Goal: Task Accomplishment & Management: Use online tool/utility

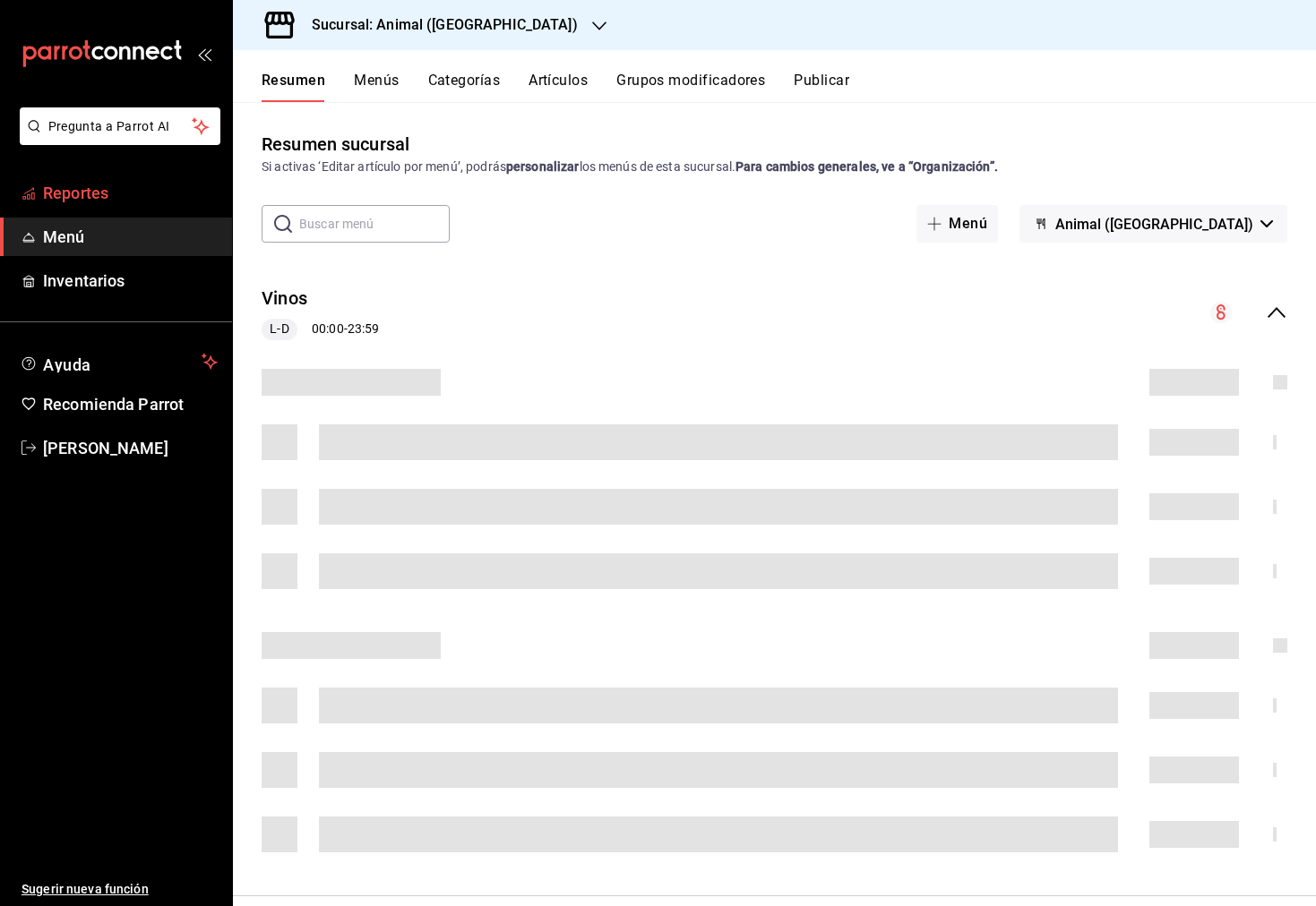
click at [69, 198] on span "Reportes" at bounding box center [131, 193] width 175 height 25
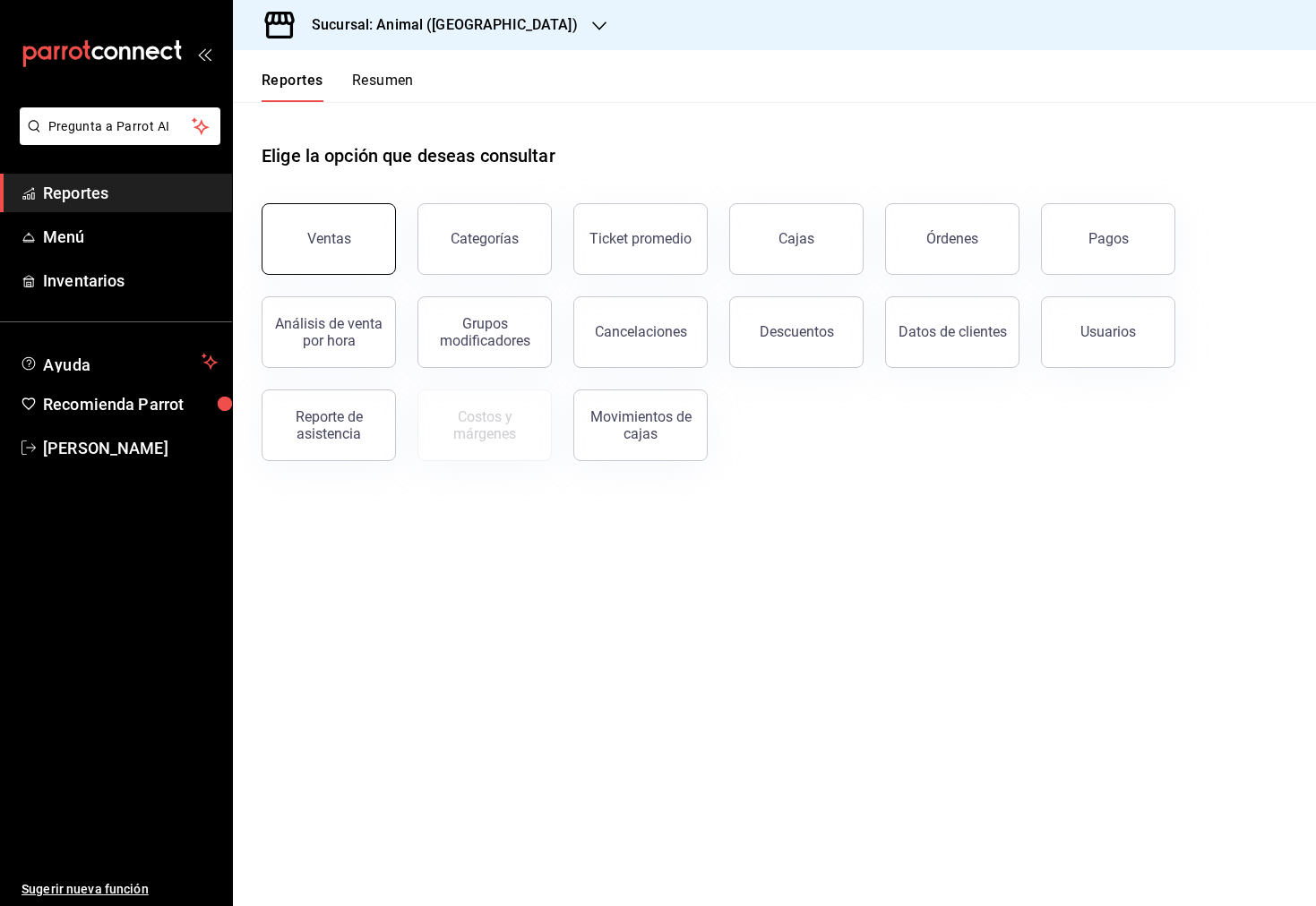
click at [352, 260] on button "Ventas" at bounding box center [328, 239] width 135 height 72
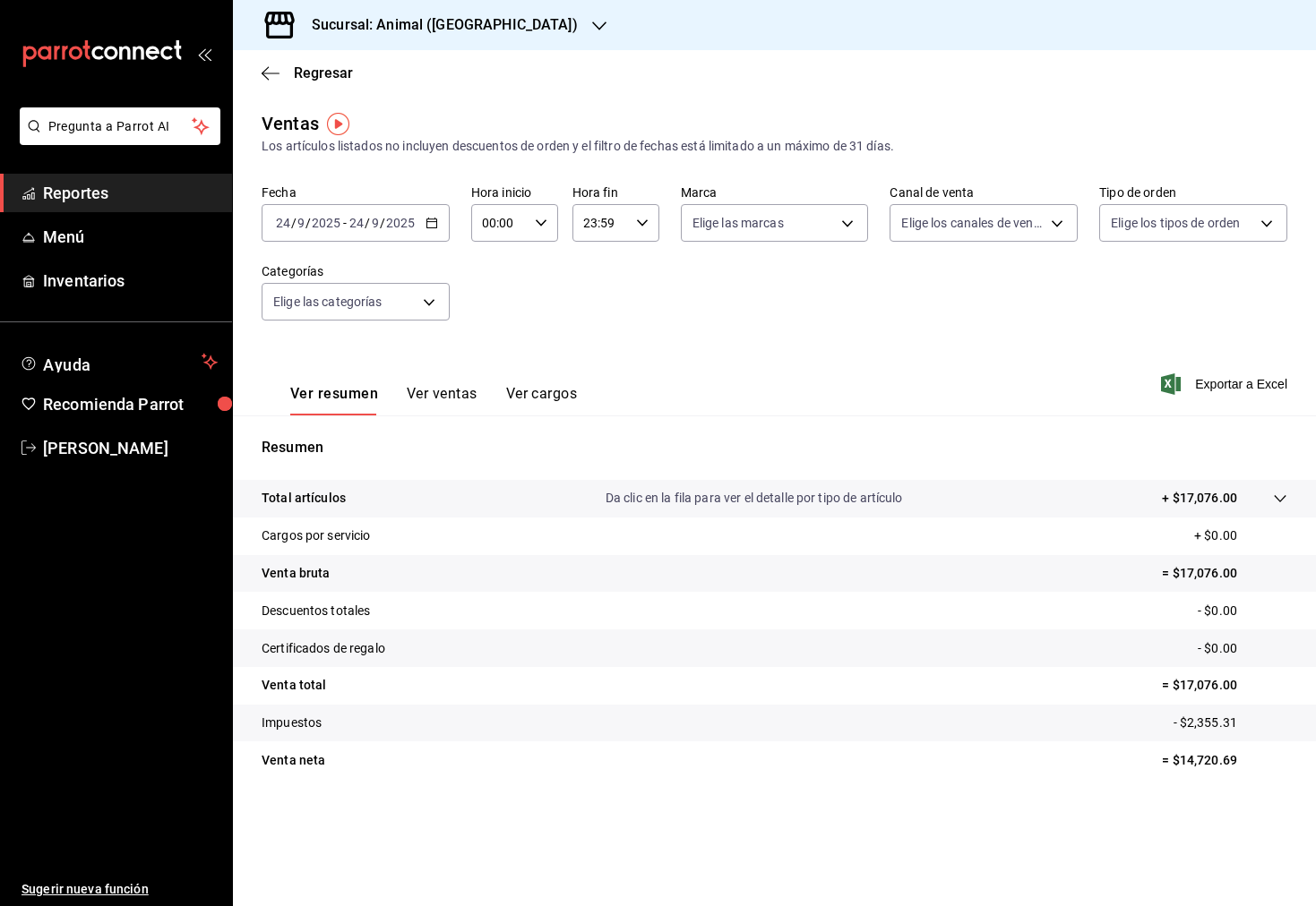
click at [592, 32] on icon "button" at bounding box center [599, 26] width 15 height 15
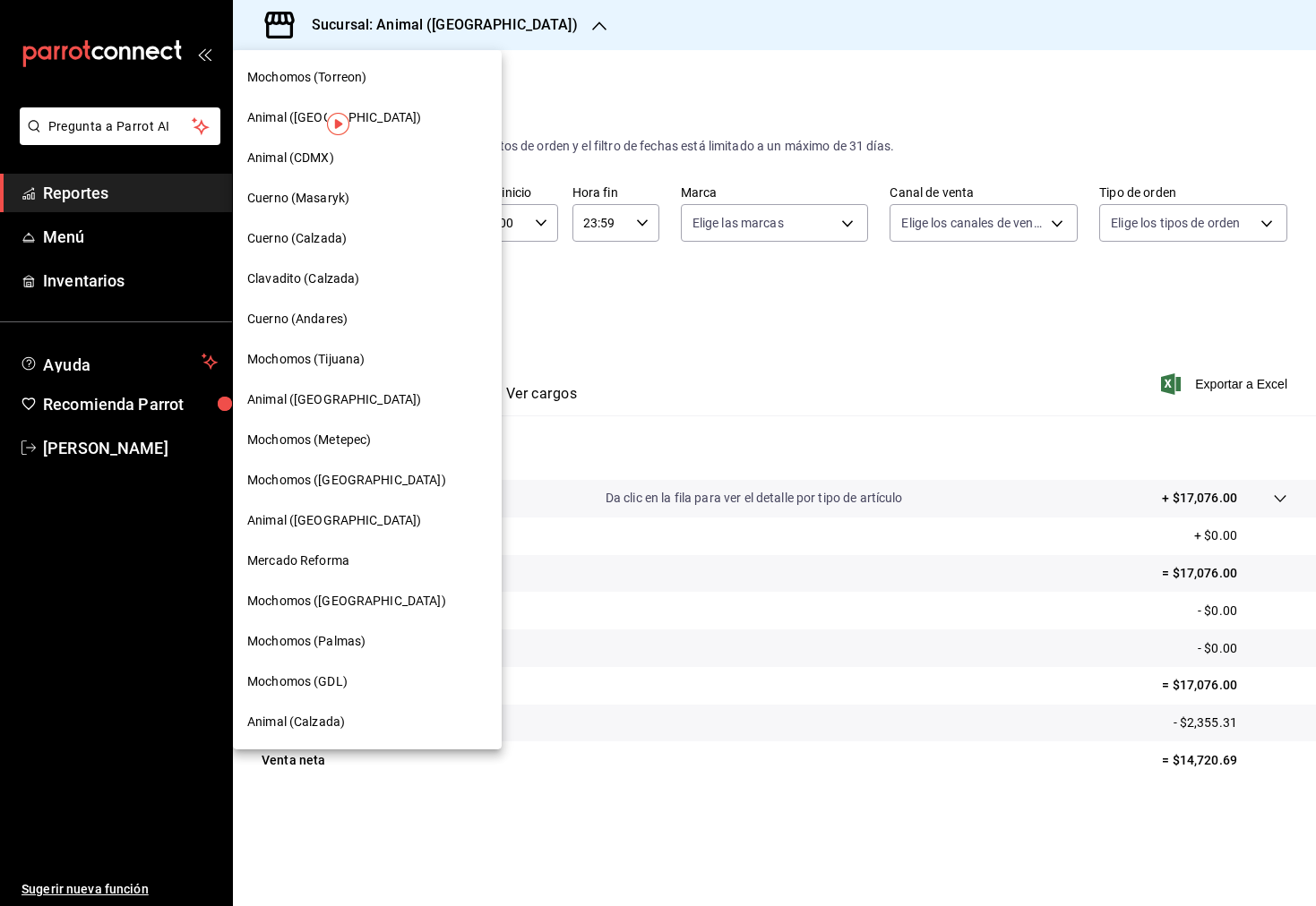
click at [312, 113] on span "Animal ([GEOGRAPHIC_DATA])" at bounding box center [334, 117] width 174 height 19
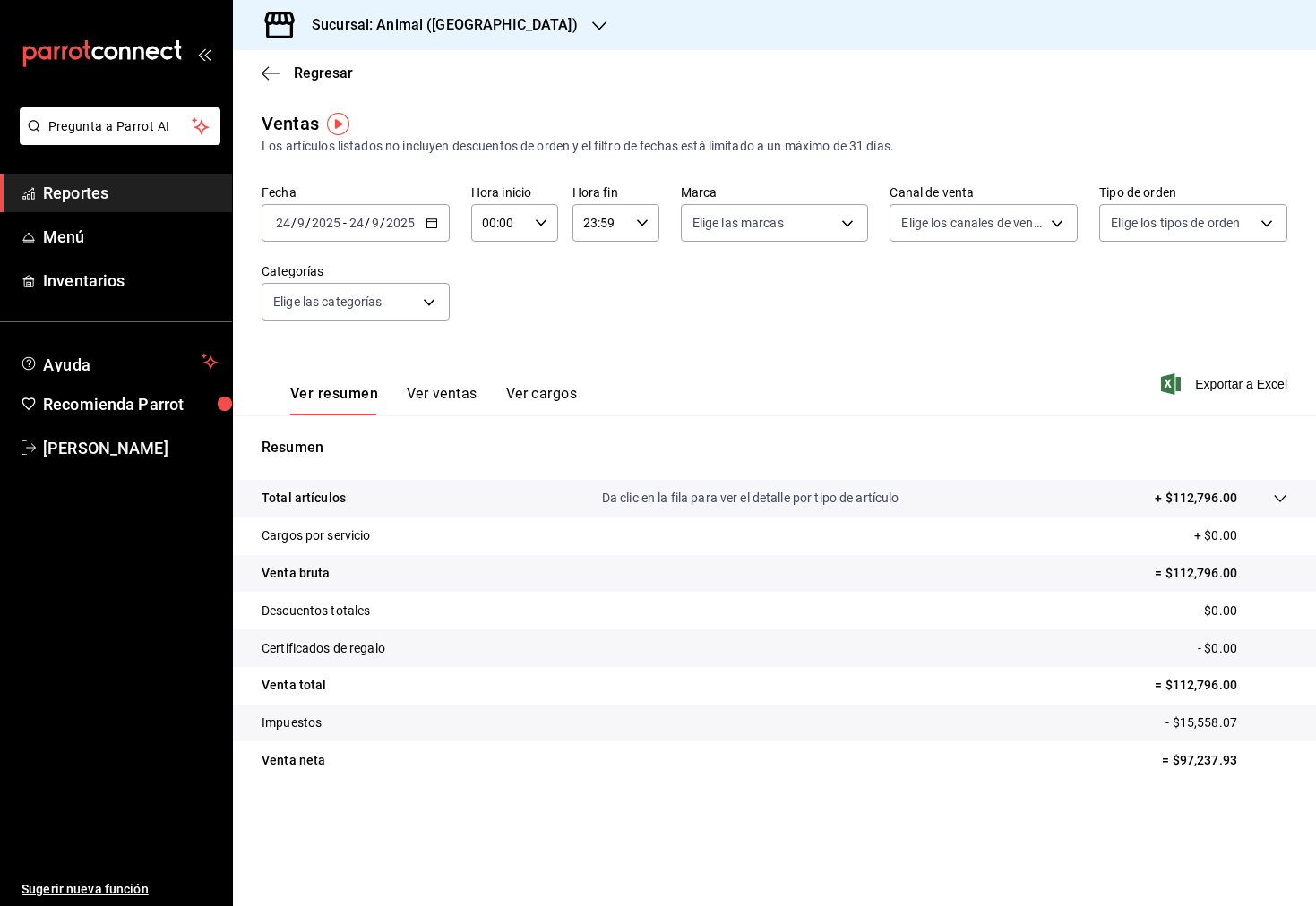
click at [429, 221] on \(Stroke\) "button" at bounding box center [431, 221] width 10 height 1
click at [357, 437] on span "Rango de fechas" at bounding box center [346, 438] width 139 height 19
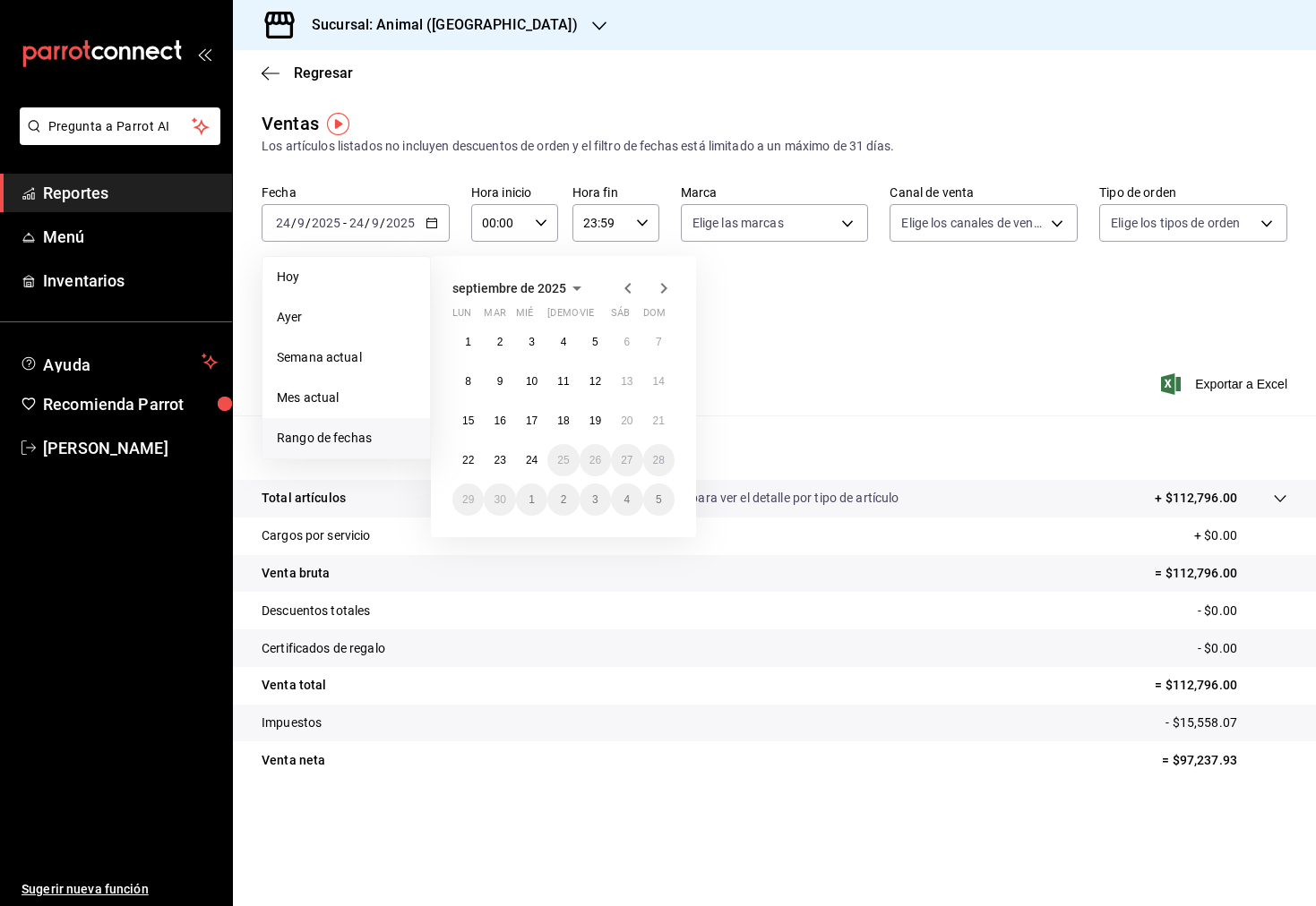
click at [621, 286] on icon "button" at bounding box center [628, 289] width 22 height 22
click at [492, 345] on button "1" at bounding box center [499, 349] width 31 height 32
click at [576, 500] on button "31" at bounding box center [563, 506] width 31 height 32
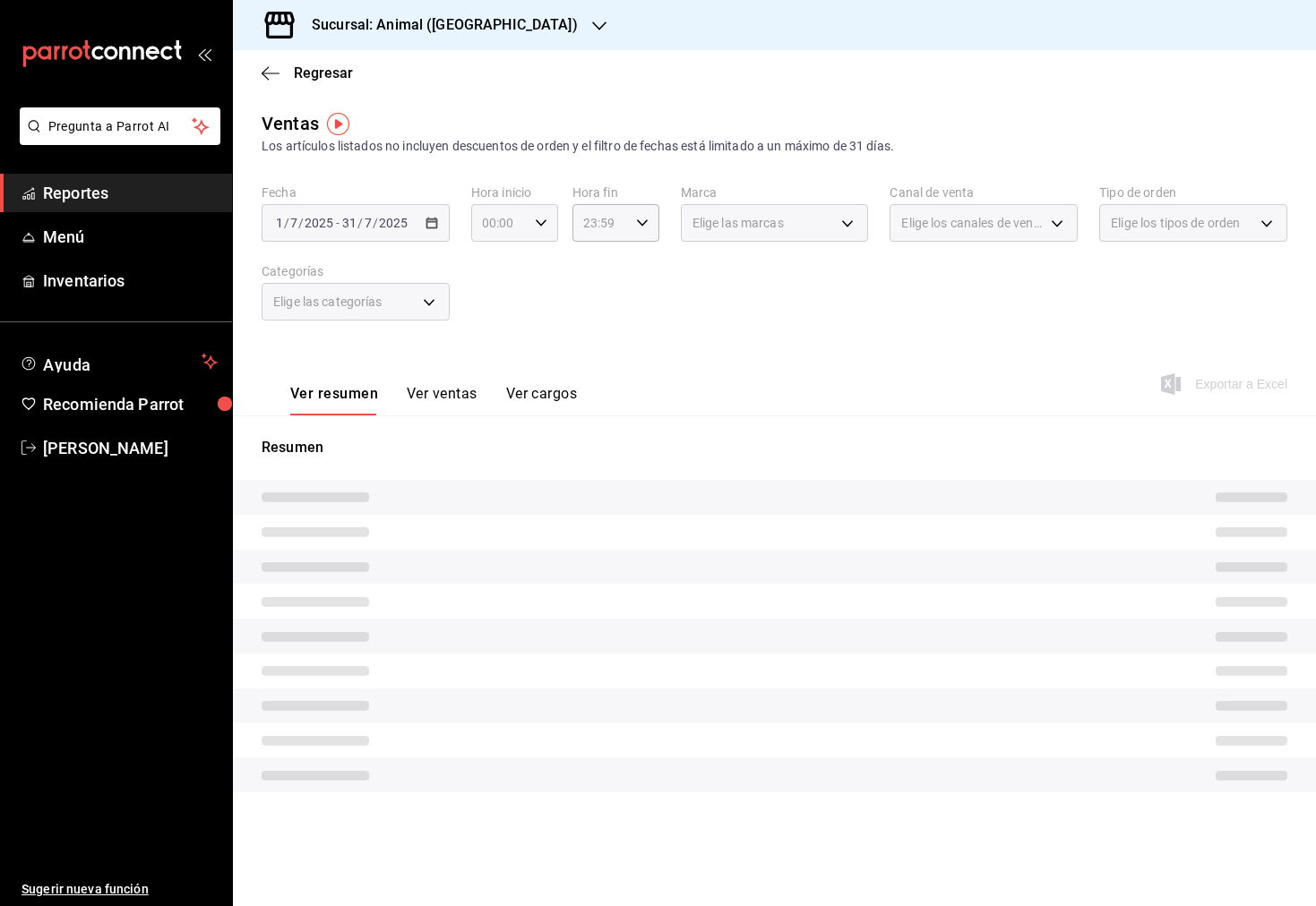
click at [544, 207] on div "00:00 Hora inicio" at bounding box center [514, 223] width 86 height 37
click at [493, 351] on button "05" at bounding box center [492, 344] width 36 height 35
type input "05:00"
click at [490, 339] on span "05" at bounding box center [492, 344] width 15 height 15
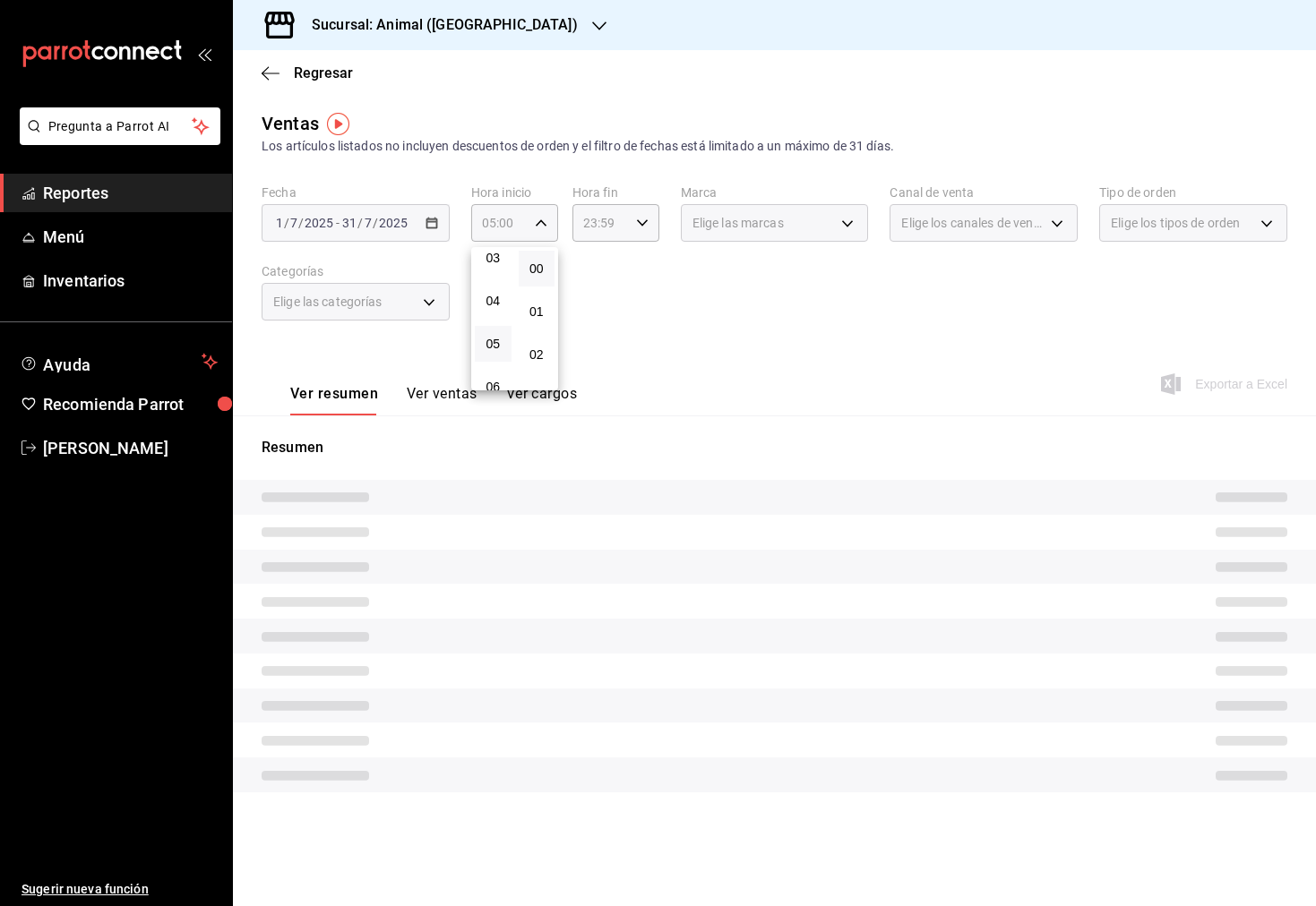
click at [623, 298] on div at bounding box center [658, 453] width 1316 height 906
click at [751, 347] on div "Ver resumen Ver ventas Ver cargos Exportar a Excel" at bounding box center [774, 378] width 1083 height 74
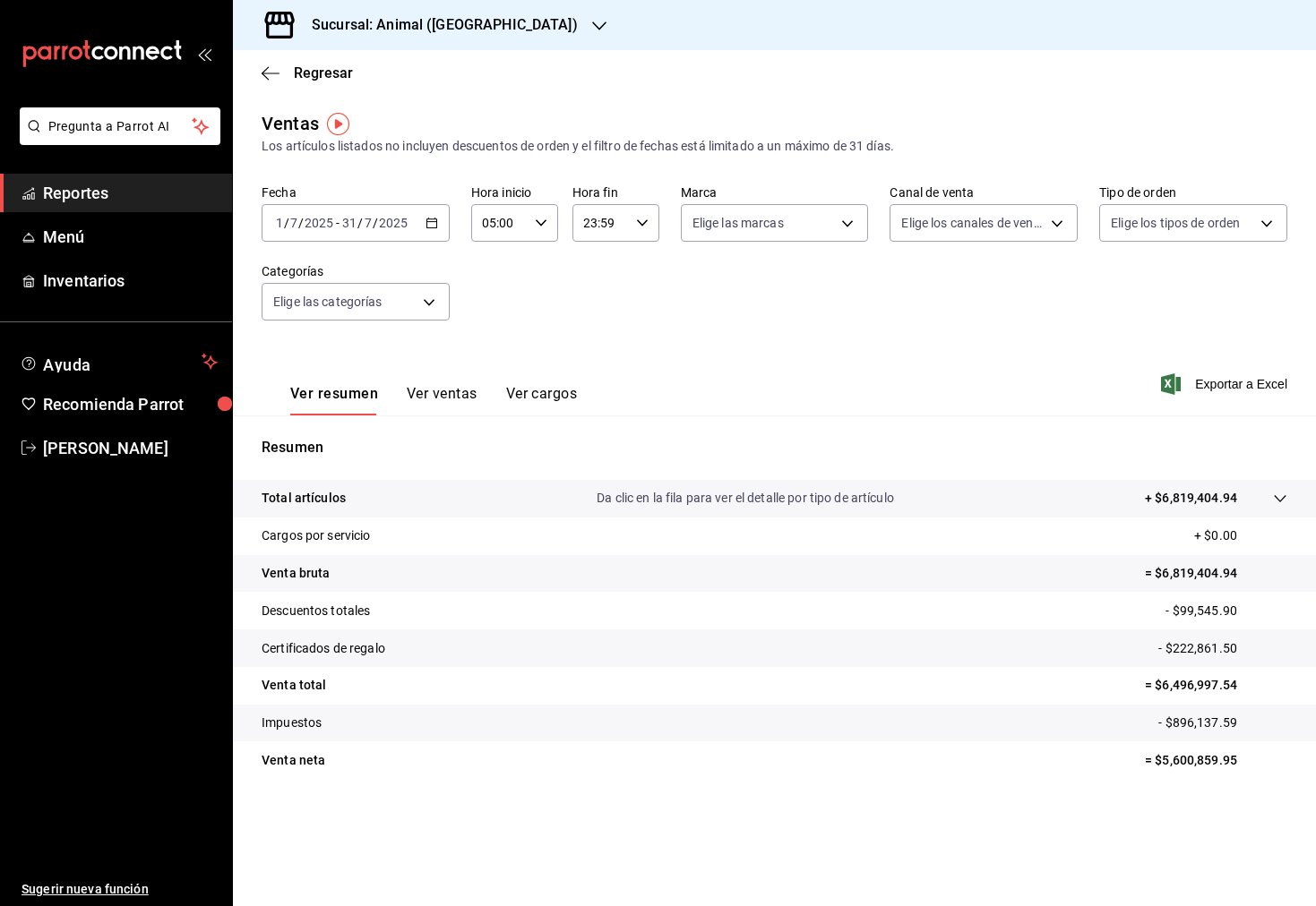
click at [499, 352] on div "Ver resumen Ver ventas Ver cargos Exportar a Excel" at bounding box center [774, 378] width 1083 height 74
click at [1262, 378] on span "Exportar a Excel" at bounding box center [1226, 384] width 123 height 22
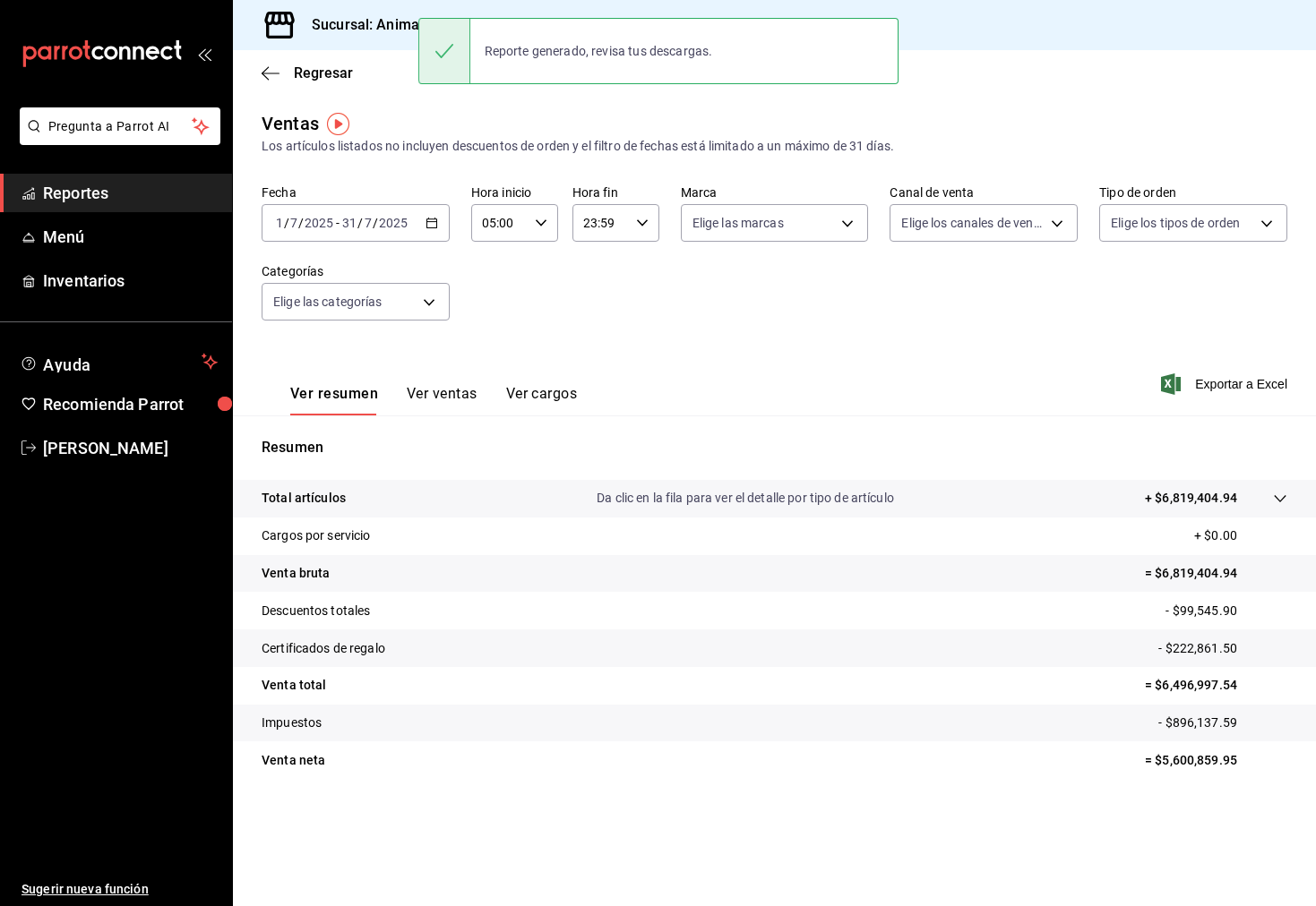
click at [439, 226] on div "[DATE] [DATE] - [DATE] [DATE]" at bounding box center [355, 223] width 188 height 37
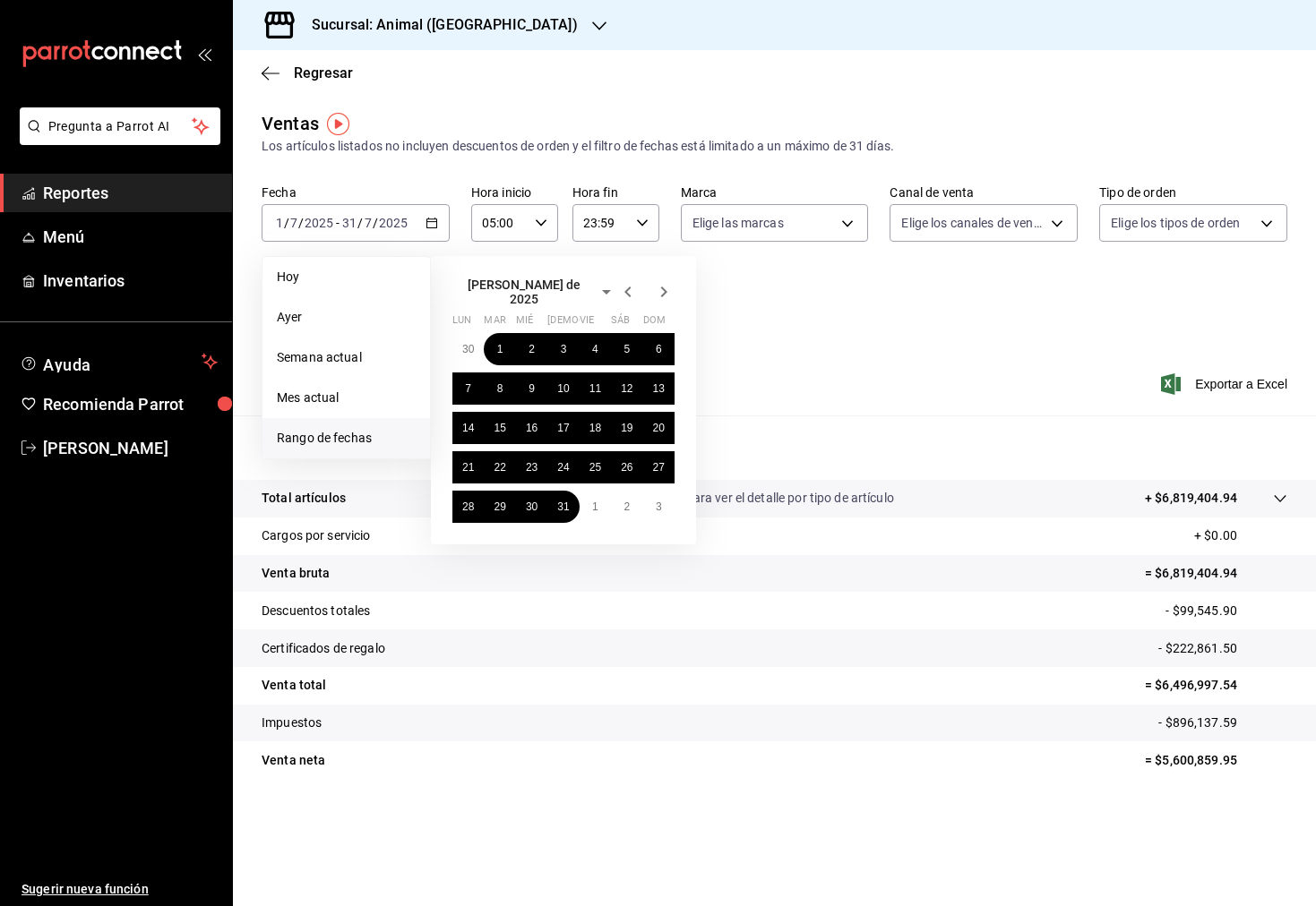
click at [654, 288] on icon "button" at bounding box center [663, 292] width 22 height 22
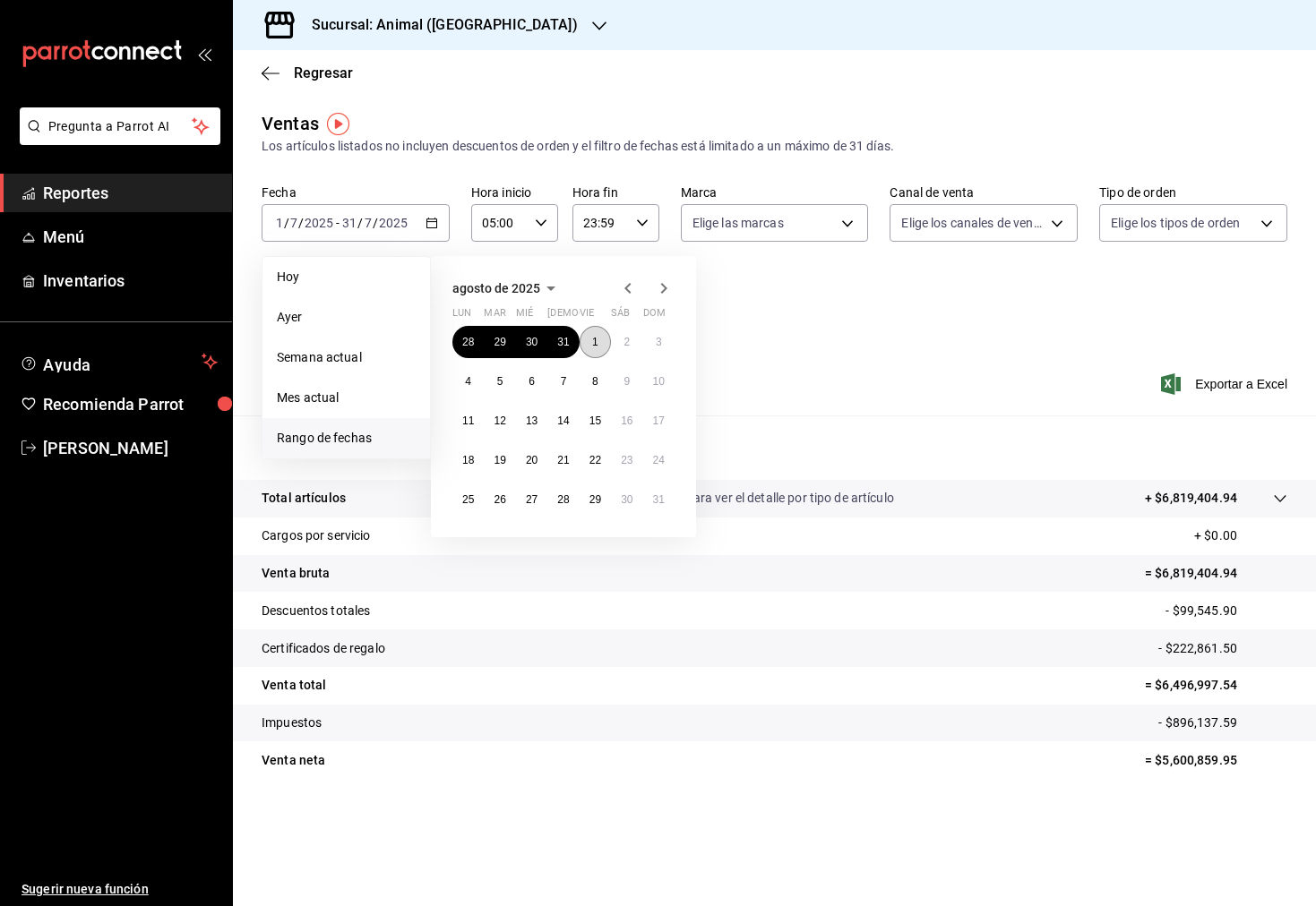
click at [592, 339] on abbr "1" at bounding box center [595, 342] width 6 height 13
click at [661, 283] on icon "button" at bounding box center [663, 289] width 22 height 22
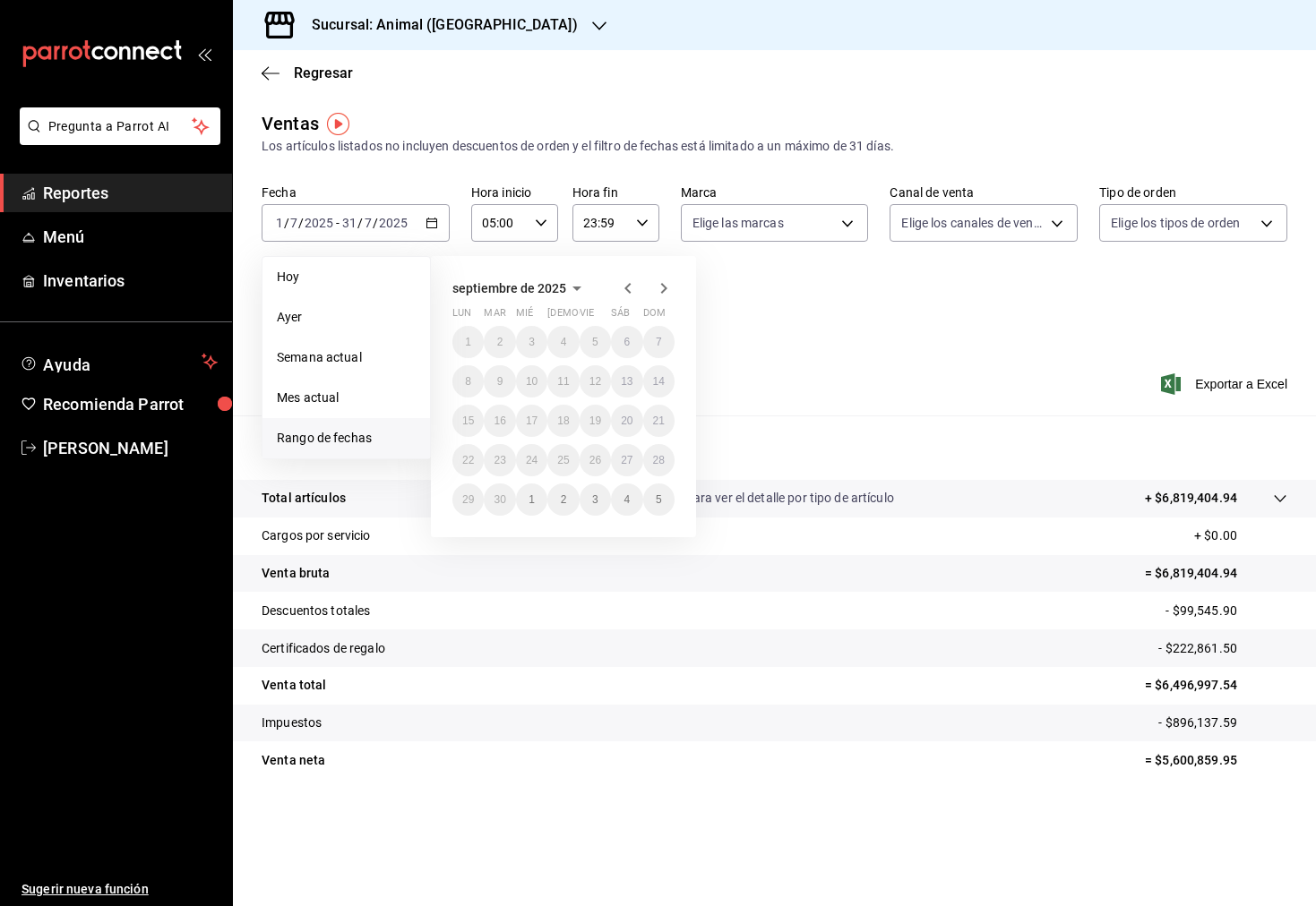
click at [629, 284] on icon "button" at bounding box center [627, 288] width 6 height 11
click at [661, 295] on icon "button" at bounding box center [663, 289] width 22 height 22
click at [629, 289] on icon "button" at bounding box center [628, 289] width 22 height 22
click at [663, 501] on abbr "31" at bounding box center [658, 499] width 12 height 13
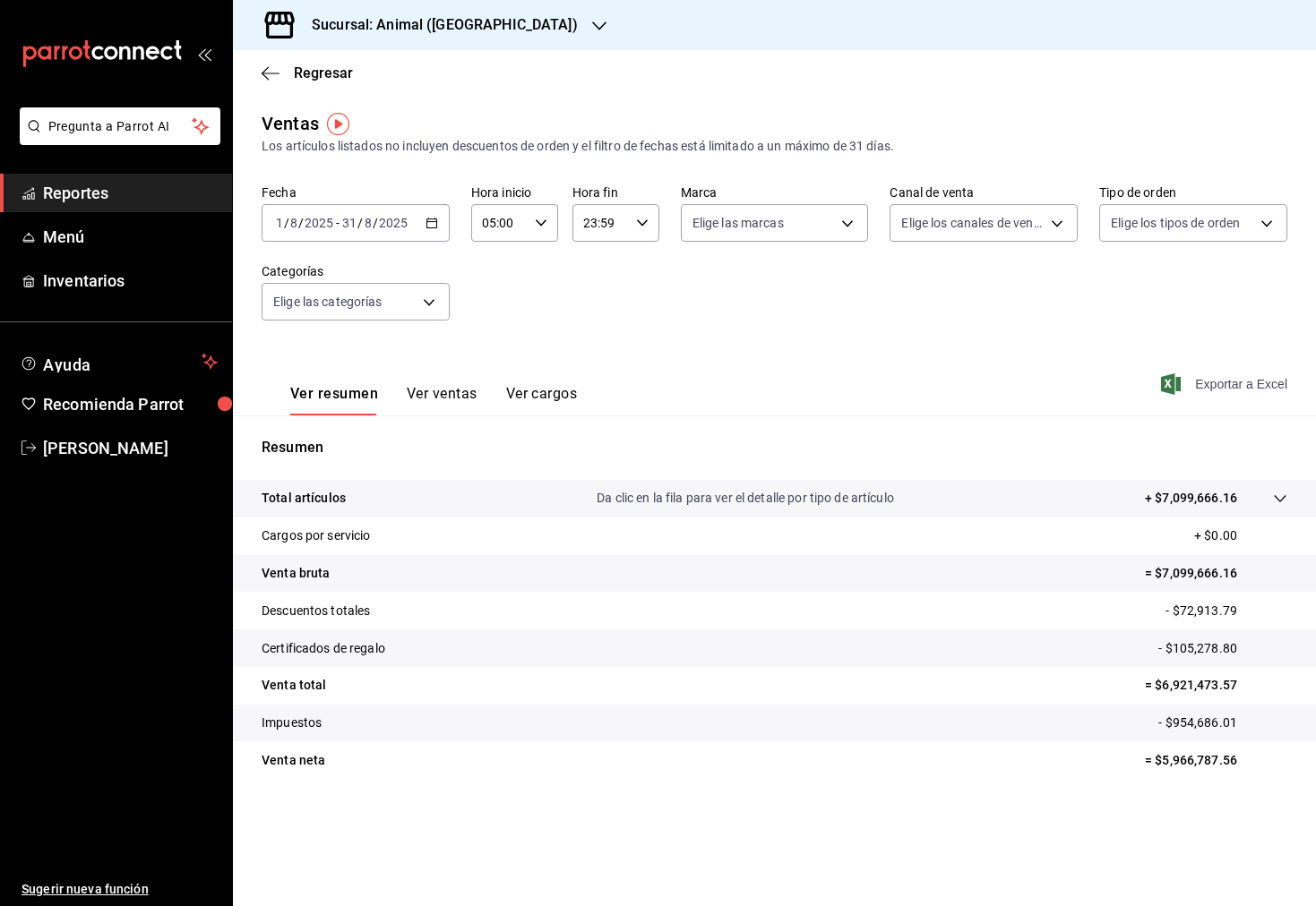
click at [1217, 382] on span "Exportar a Excel" at bounding box center [1226, 384] width 123 height 22
click at [952, 60] on div "Regresar" at bounding box center [774, 73] width 1083 height 45
click at [592, 27] on icon "button" at bounding box center [599, 26] width 15 height 15
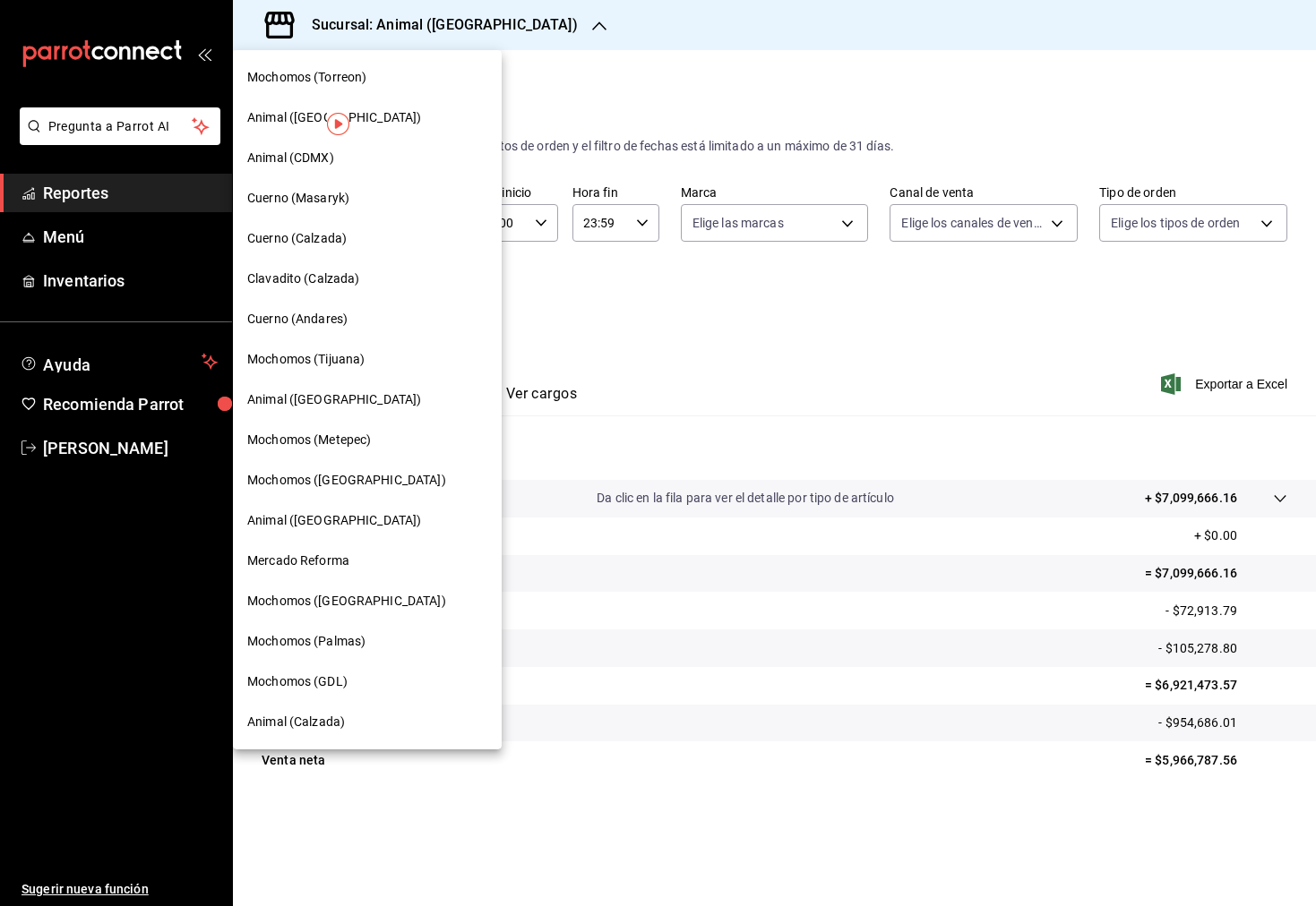
click at [360, 159] on div "Animal (CDMX)" at bounding box center [368, 157] width 240 height 19
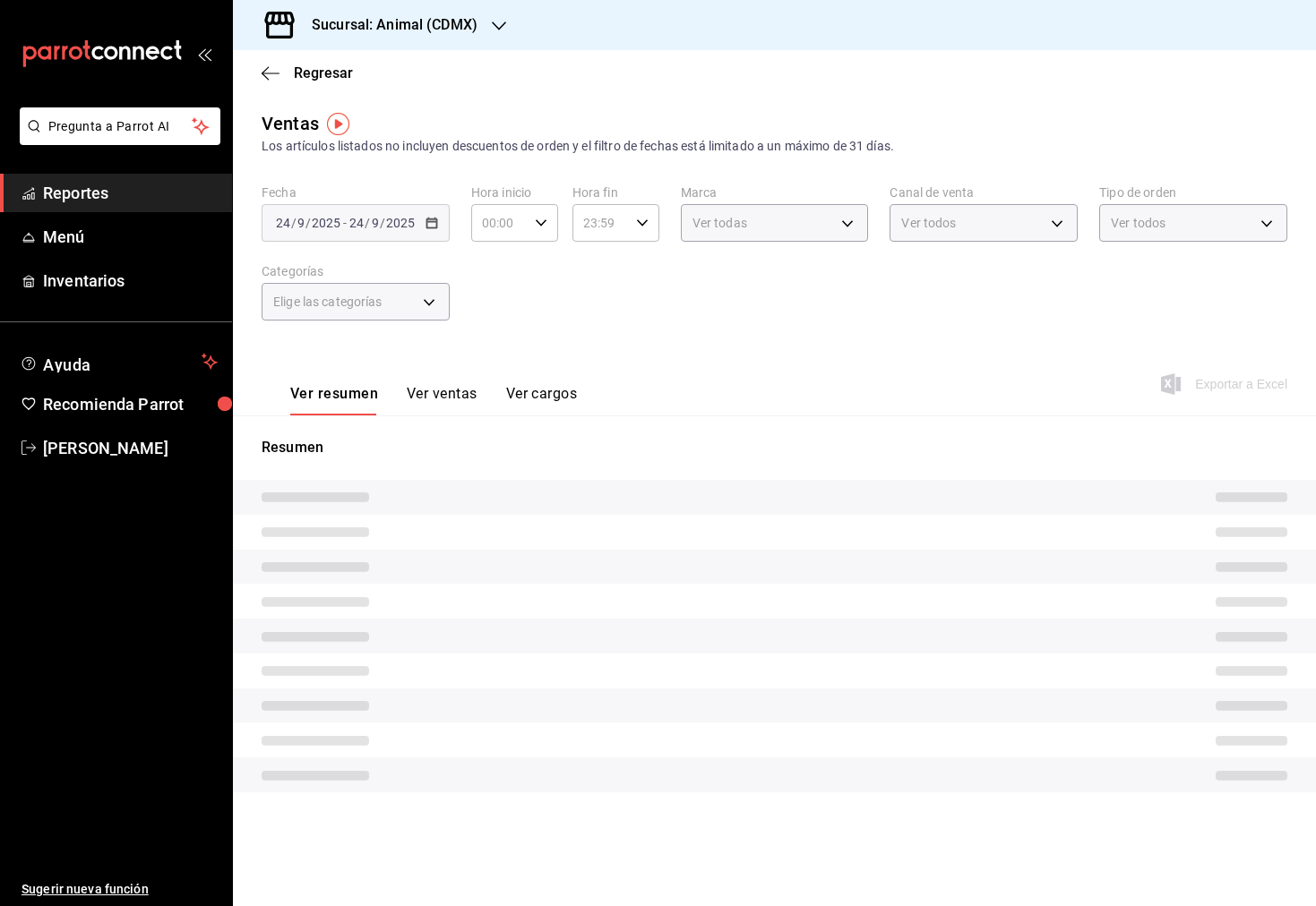
type input "05:00"
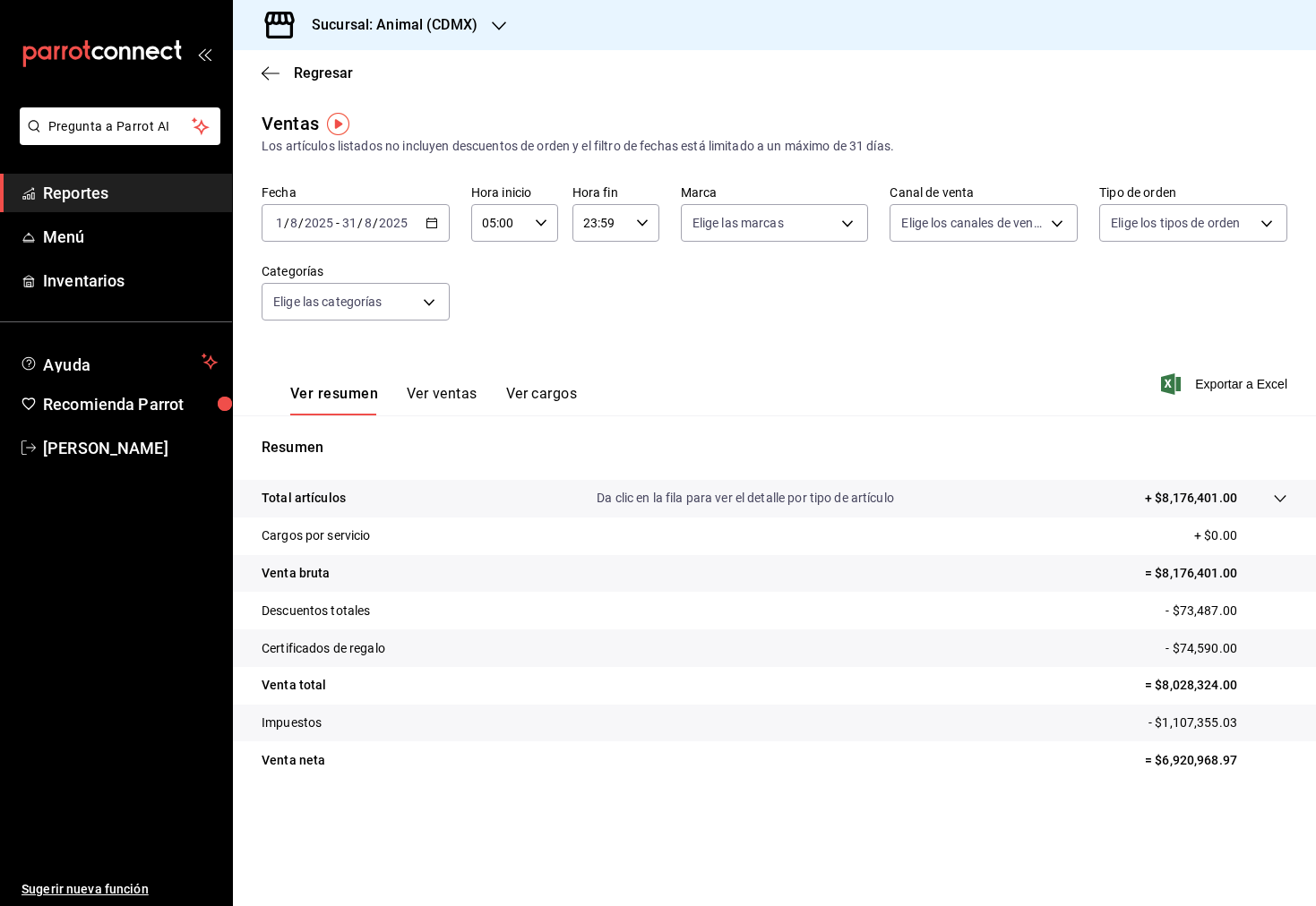
click at [434, 232] on div "[DATE] [DATE] - [DATE] [DATE]" at bounding box center [355, 223] width 188 height 37
click at [345, 429] on span "Rango de fechas" at bounding box center [346, 438] width 139 height 19
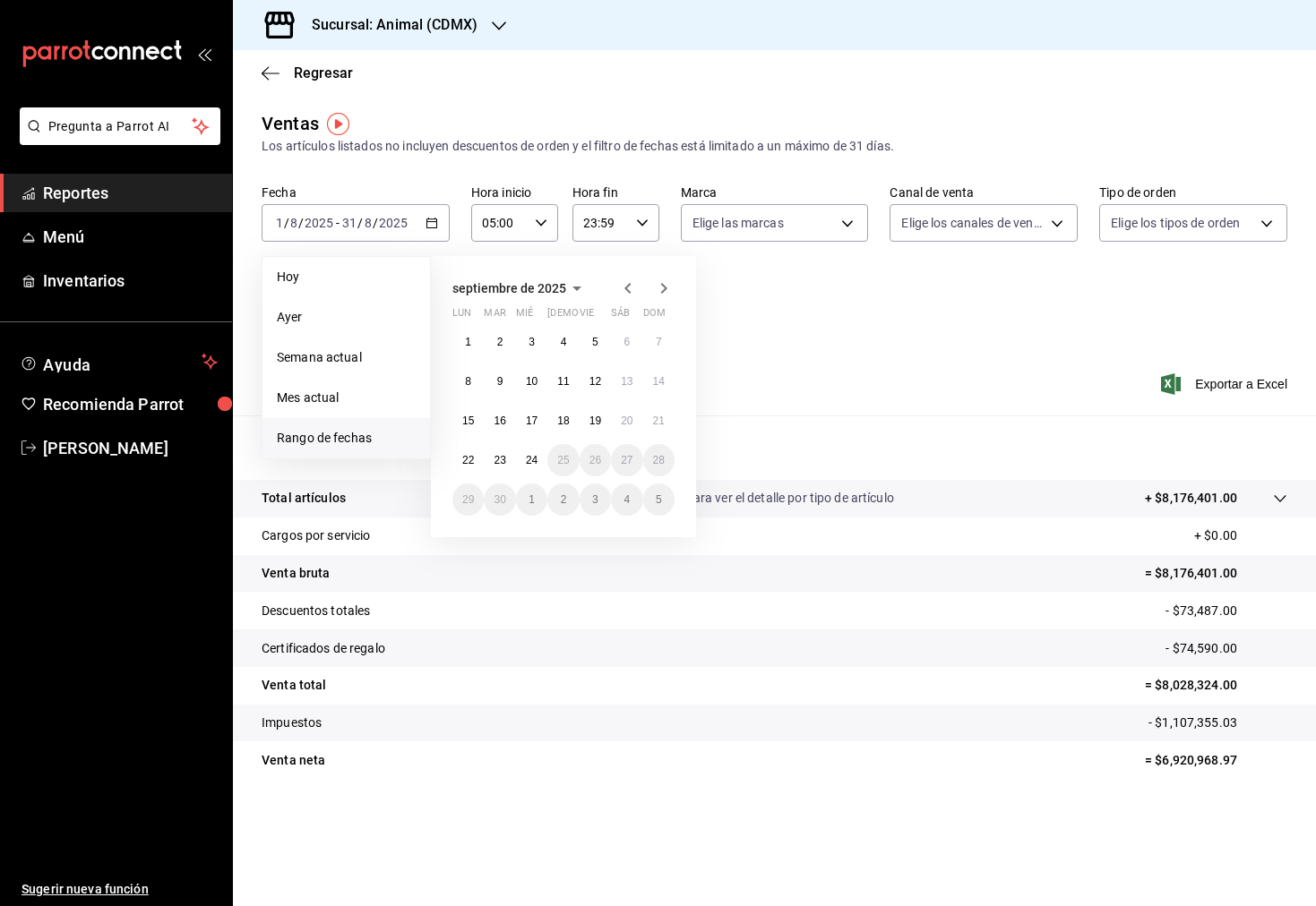
click at [624, 291] on icon "button" at bounding box center [628, 289] width 22 height 22
click at [508, 338] on button "1" at bounding box center [499, 349] width 31 height 32
click at [571, 504] on button "31" at bounding box center [563, 506] width 31 height 32
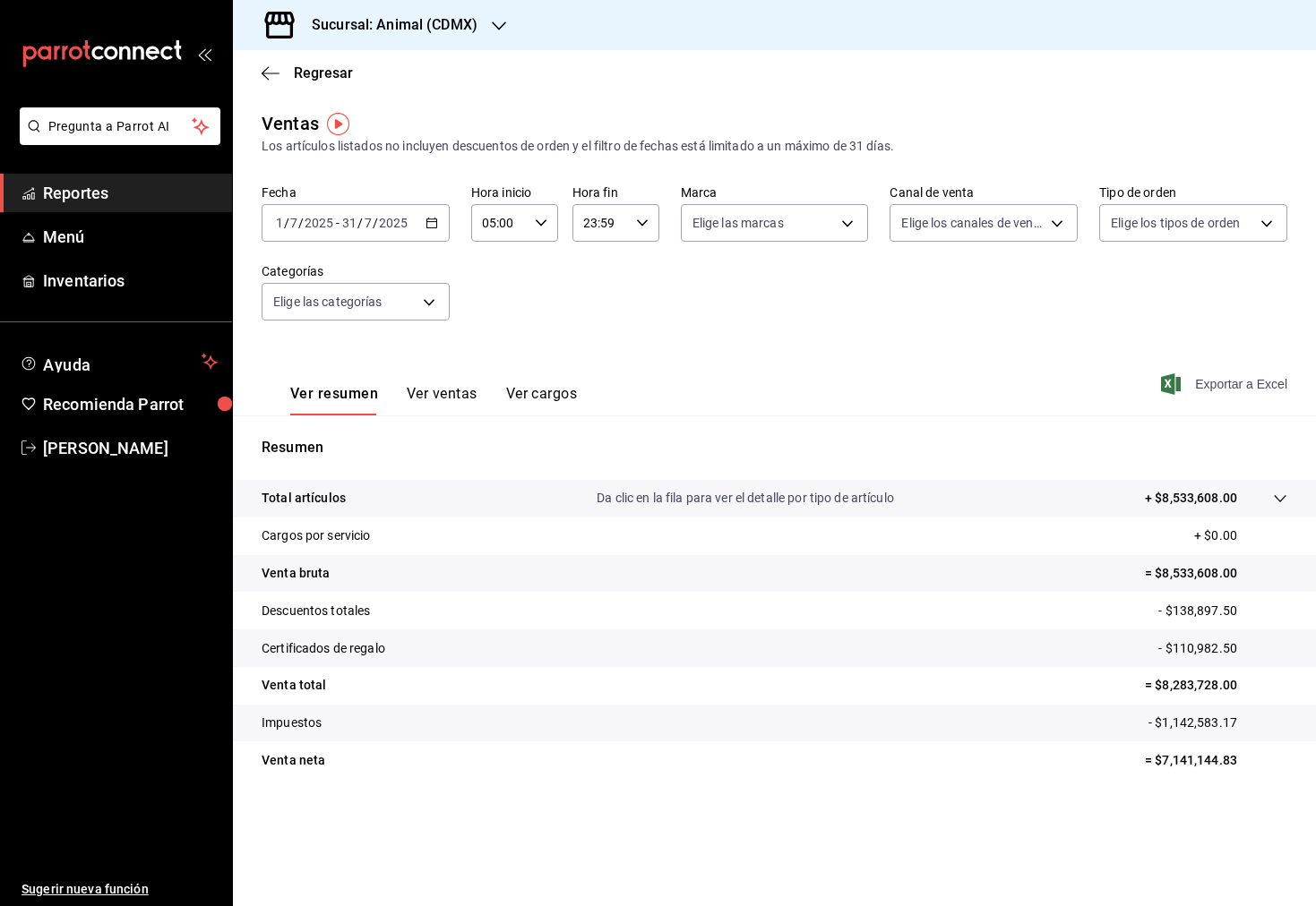
click at [1261, 393] on span "Exportar a Excel" at bounding box center [1226, 384] width 123 height 22
click at [439, 229] on div "[DATE] [DATE] - [DATE] [DATE]" at bounding box center [355, 223] width 188 height 37
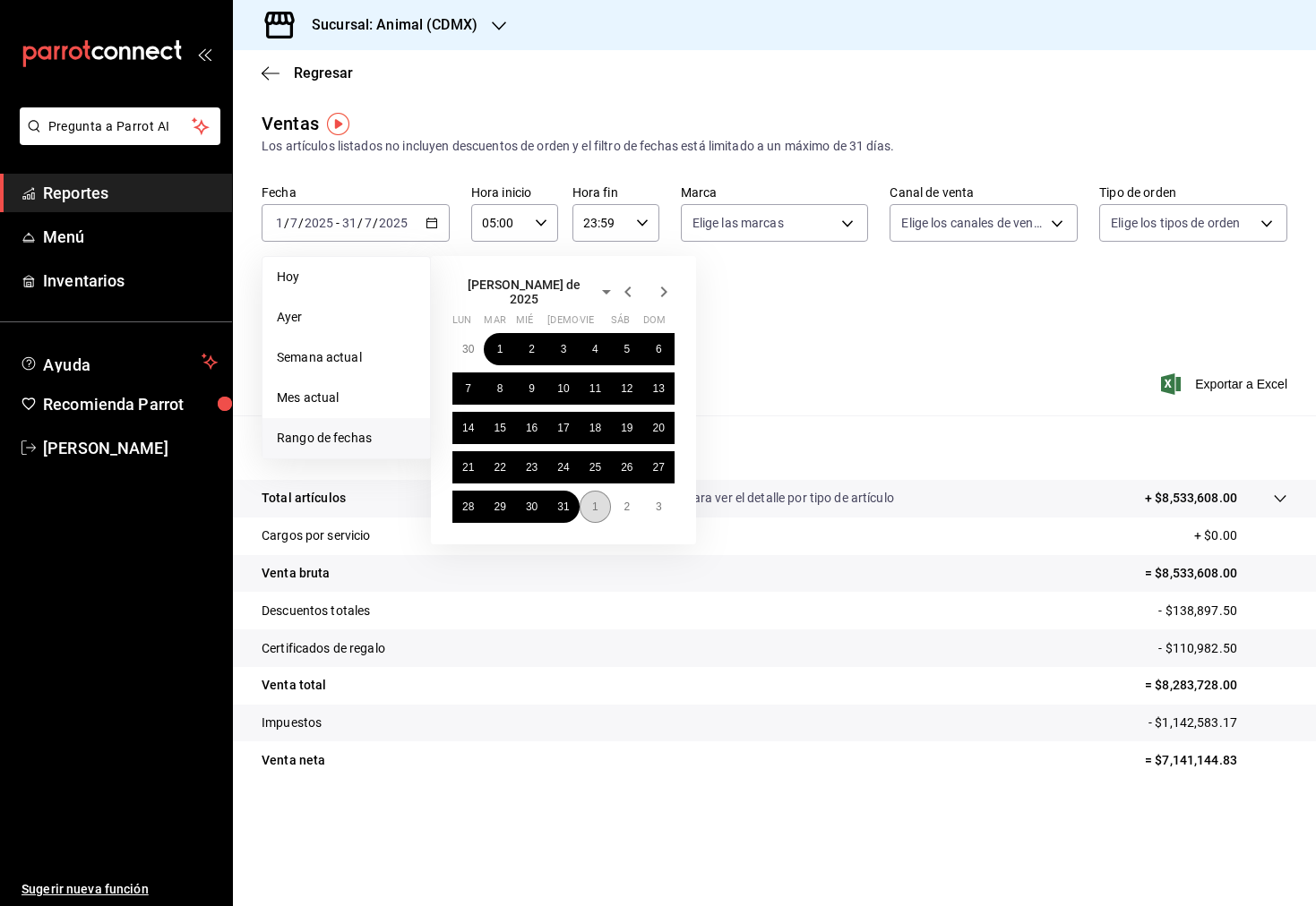
click at [594, 500] on abbr "1" at bounding box center [595, 506] width 6 height 13
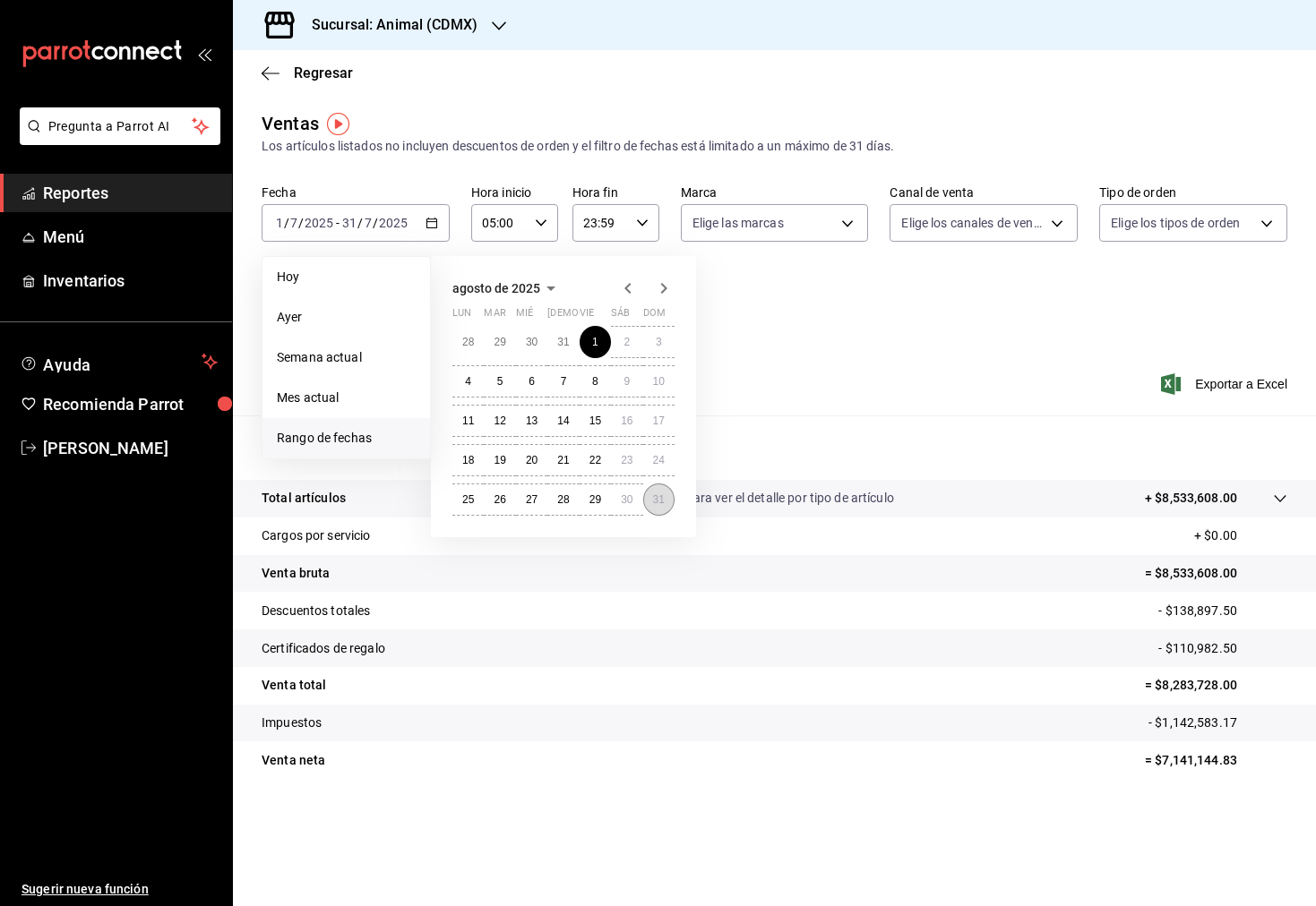
click at [660, 493] on abbr "31" at bounding box center [658, 499] width 12 height 13
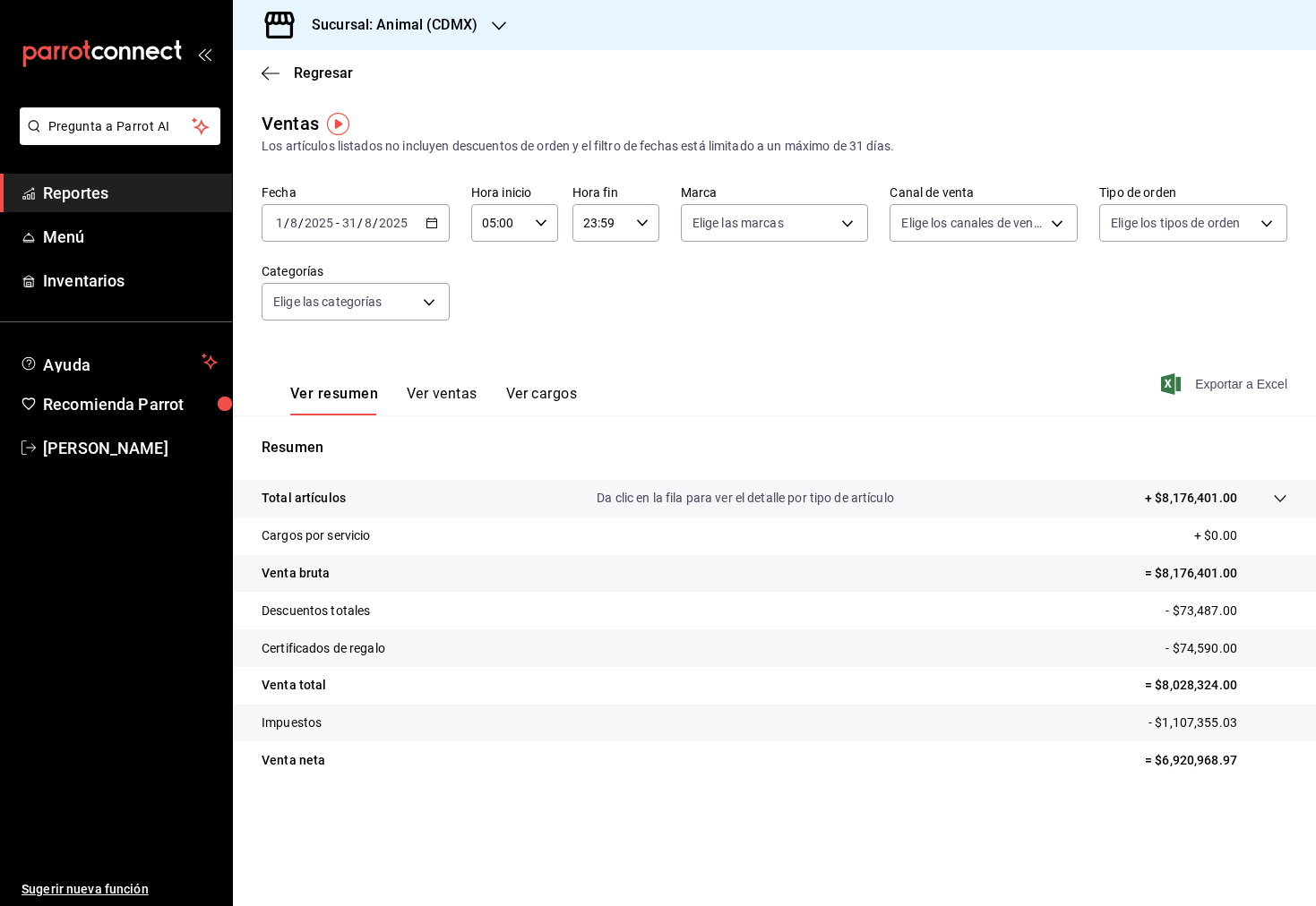
click at [1268, 380] on span "Exportar a Excel" at bounding box center [1226, 384] width 123 height 22
click at [501, 30] on icon "button" at bounding box center [498, 26] width 15 height 15
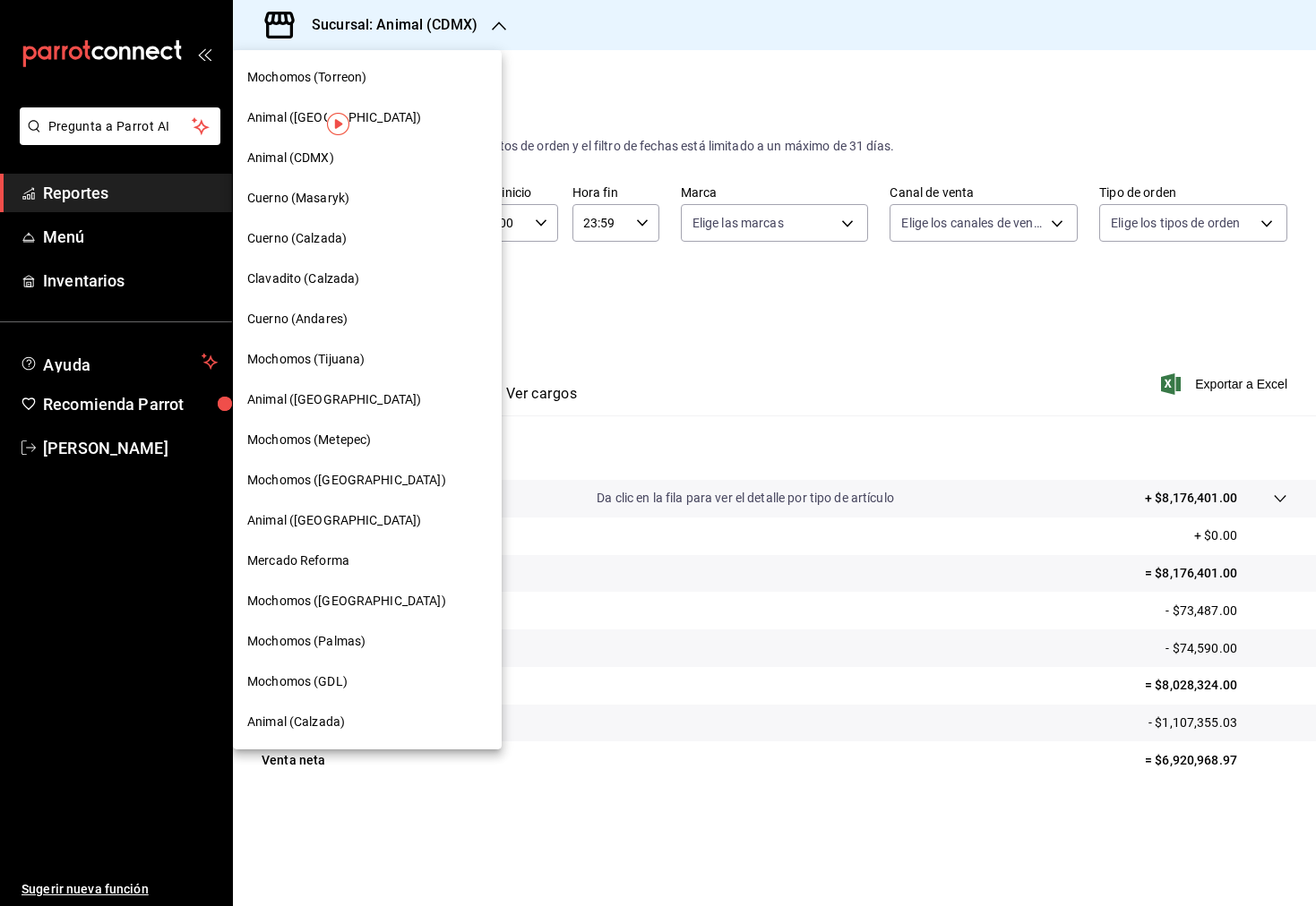
click at [369, 201] on div "Cuerno (Masaryk)" at bounding box center [368, 198] width 240 height 19
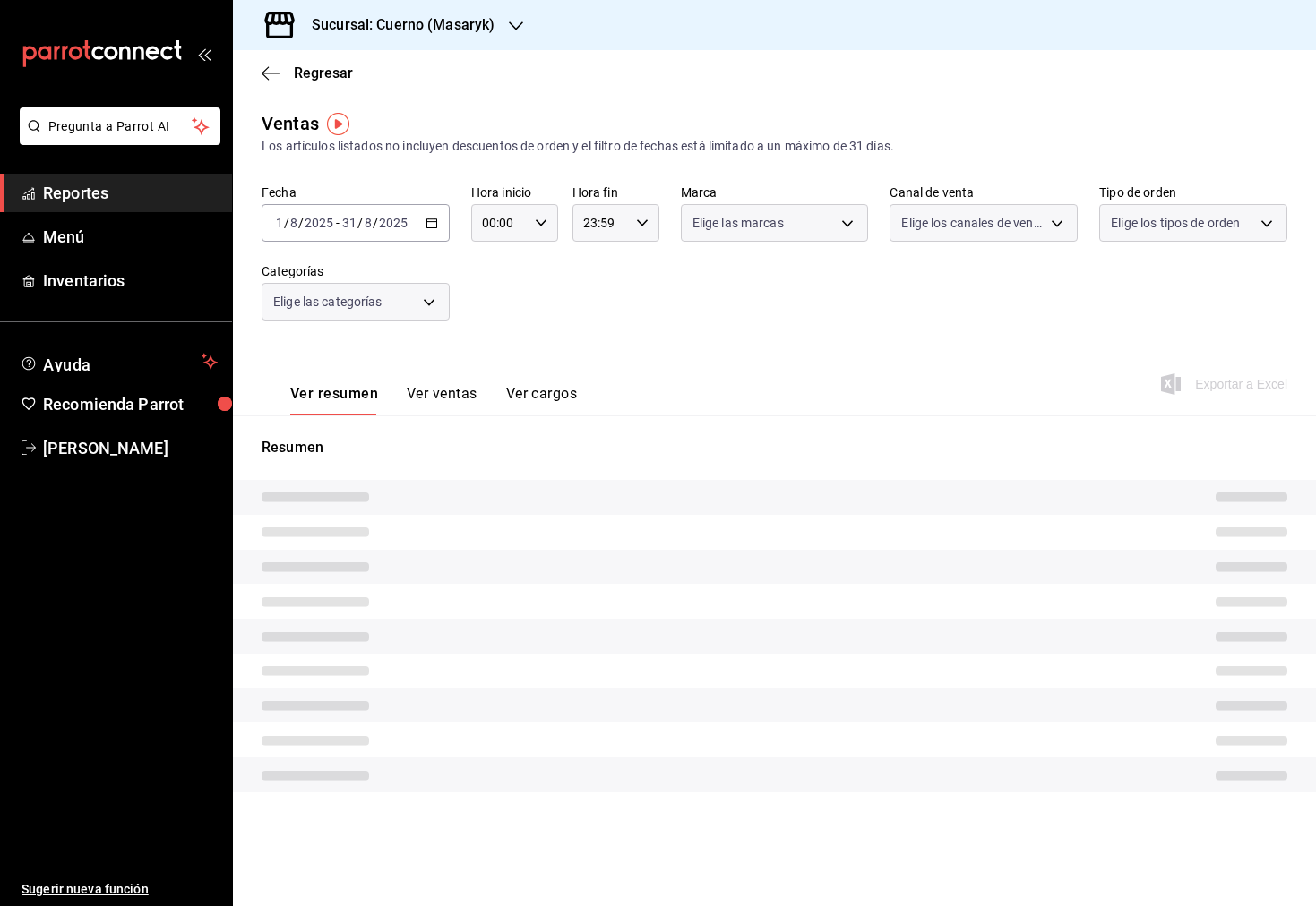
type input "05:00"
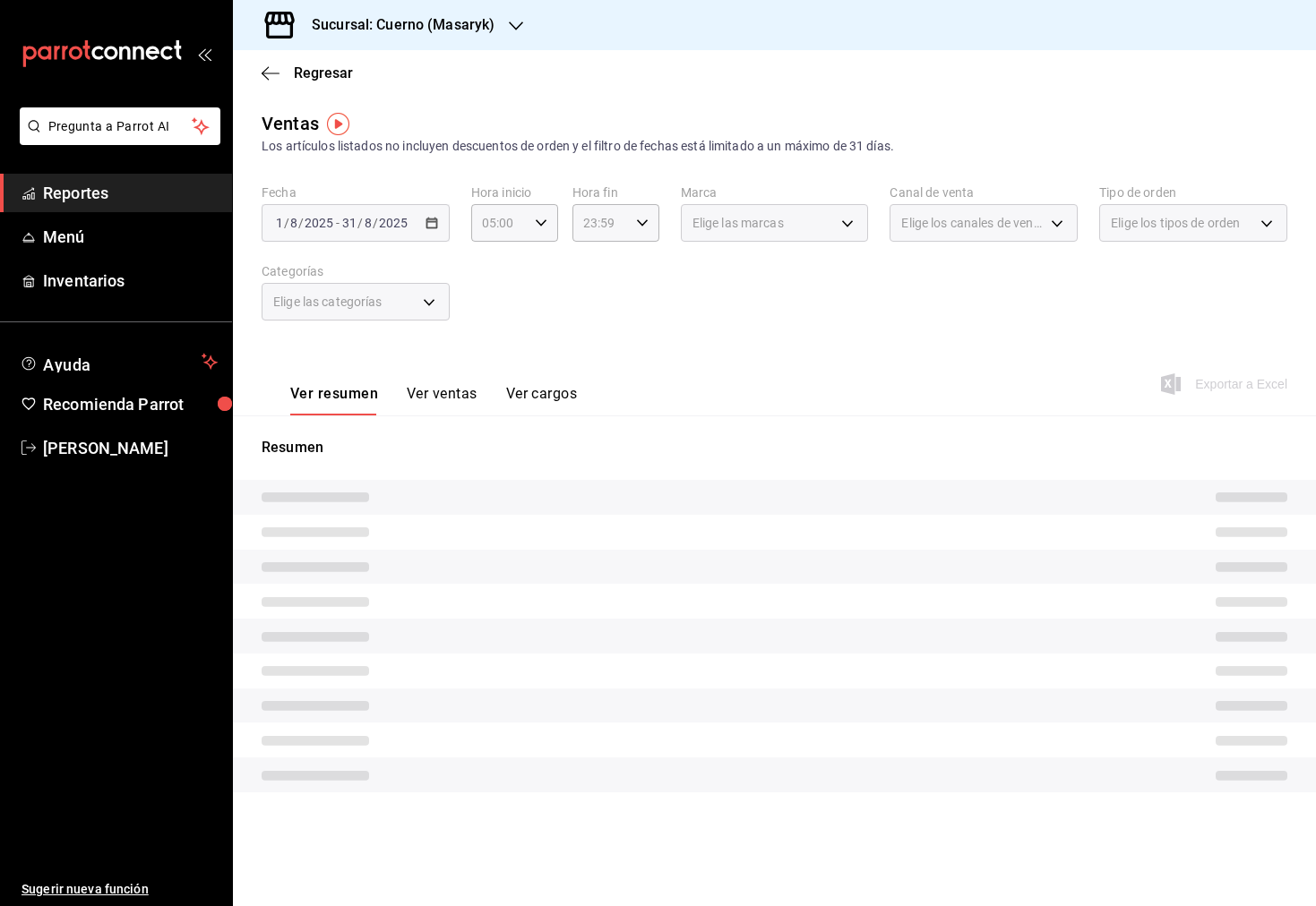
click at [432, 231] on div "[DATE] [DATE] - [DATE] [DATE]" at bounding box center [355, 223] width 188 height 37
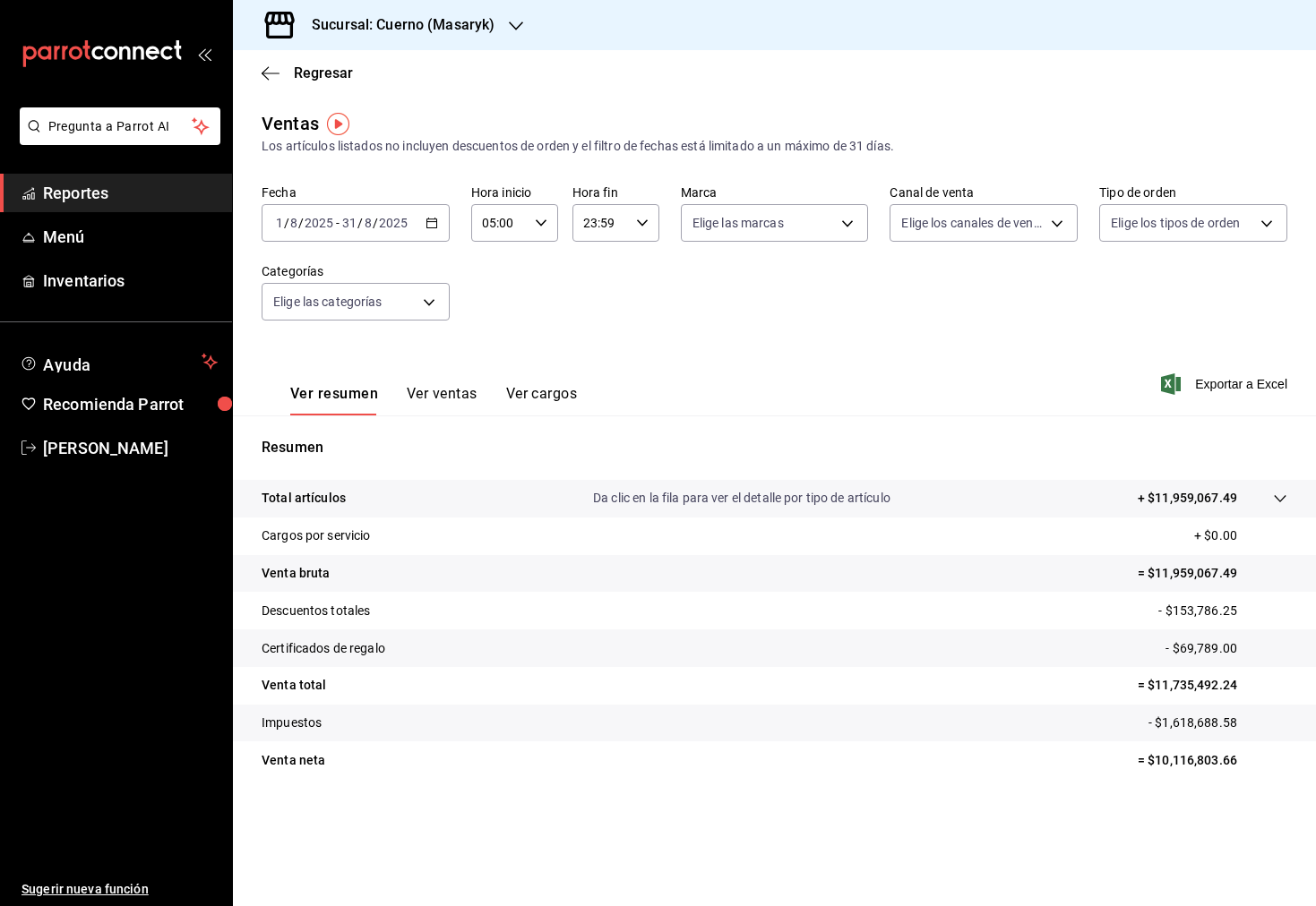
click at [438, 217] on div "[DATE] [DATE] - [DATE] [DATE]" at bounding box center [355, 223] width 188 height 37
click at [385, 455] on li "Rango de fechas" at bounding box center [346, 438] width 167 height 40
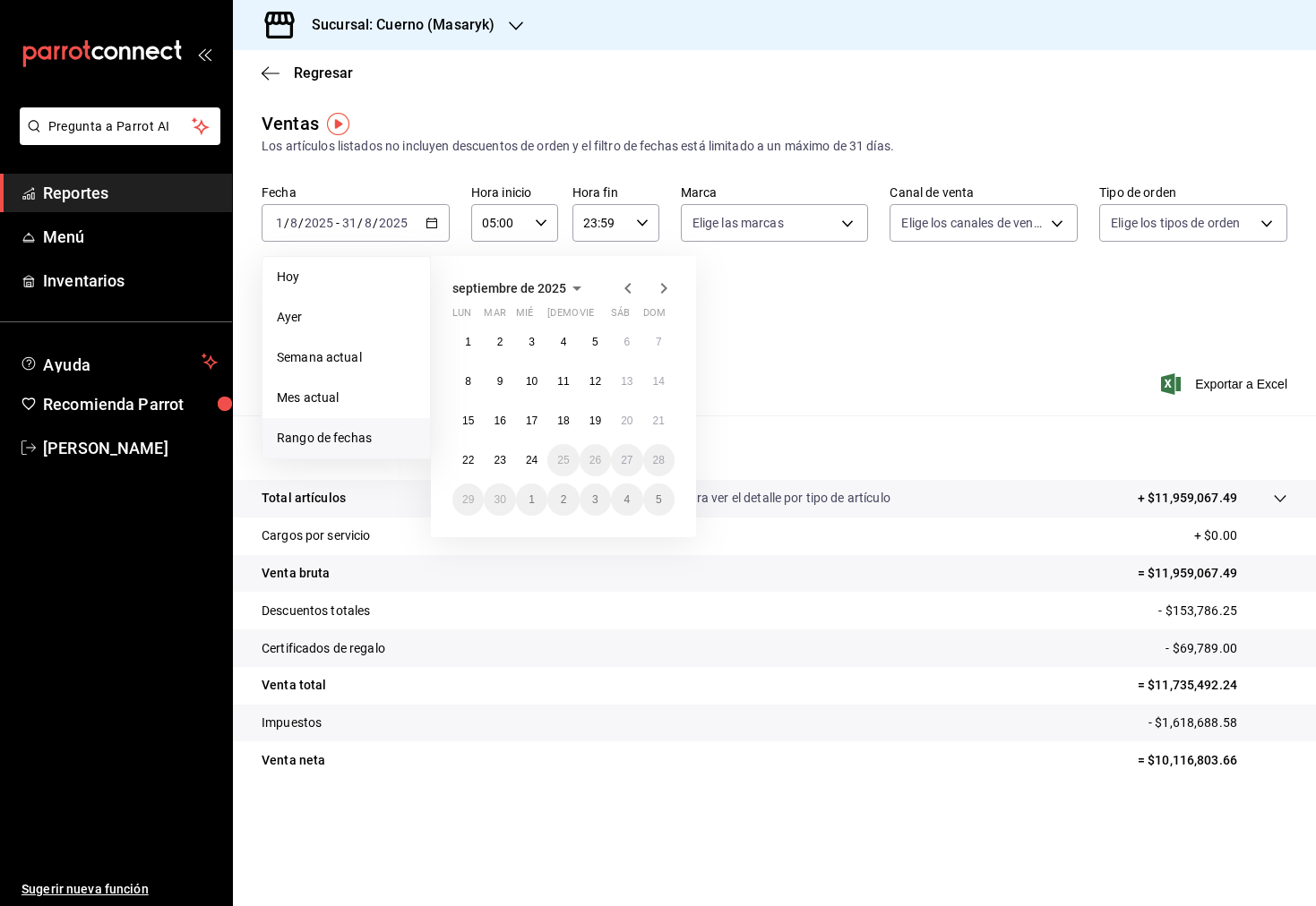
click at [621, 285] on icon "button" at bounding box center [628, 289] width 22 height 22
click at [505, 348] on button "1" at bounding box center [499, 349] width 31 height 32
click at [568, 509] on button "31" at bounding box center [563, 506] width 31 height 32
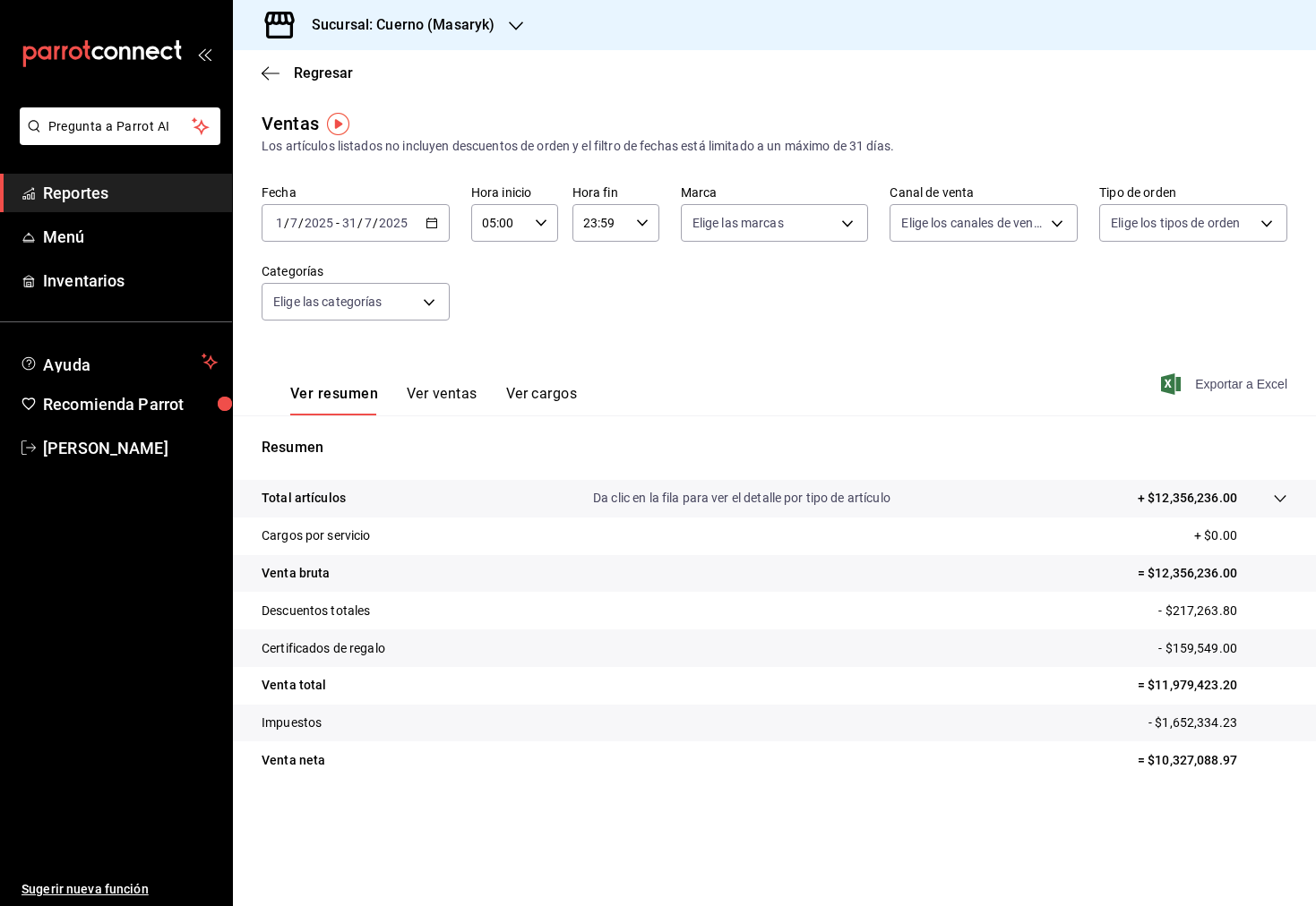
click at [1227, 378] on span "Exportar a Excel" at bounding box center [1226, 384] width 123 height 22
click at [430, 223] on icon "button" at bounding box center [431, 223] width 13 height 13
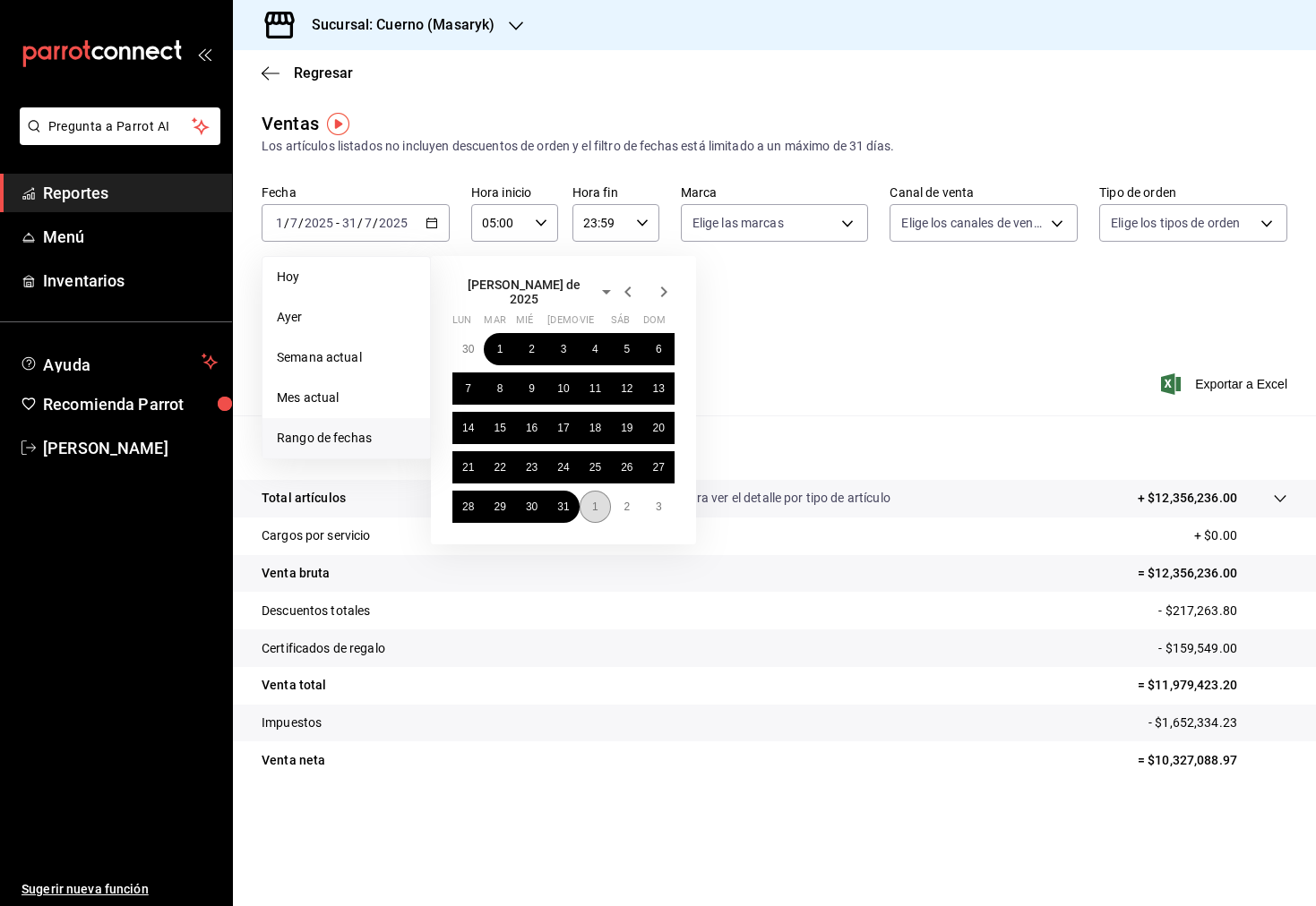
click at [594, 500] on abbr "1" at bounding box center [595, 506] width 6 height 13
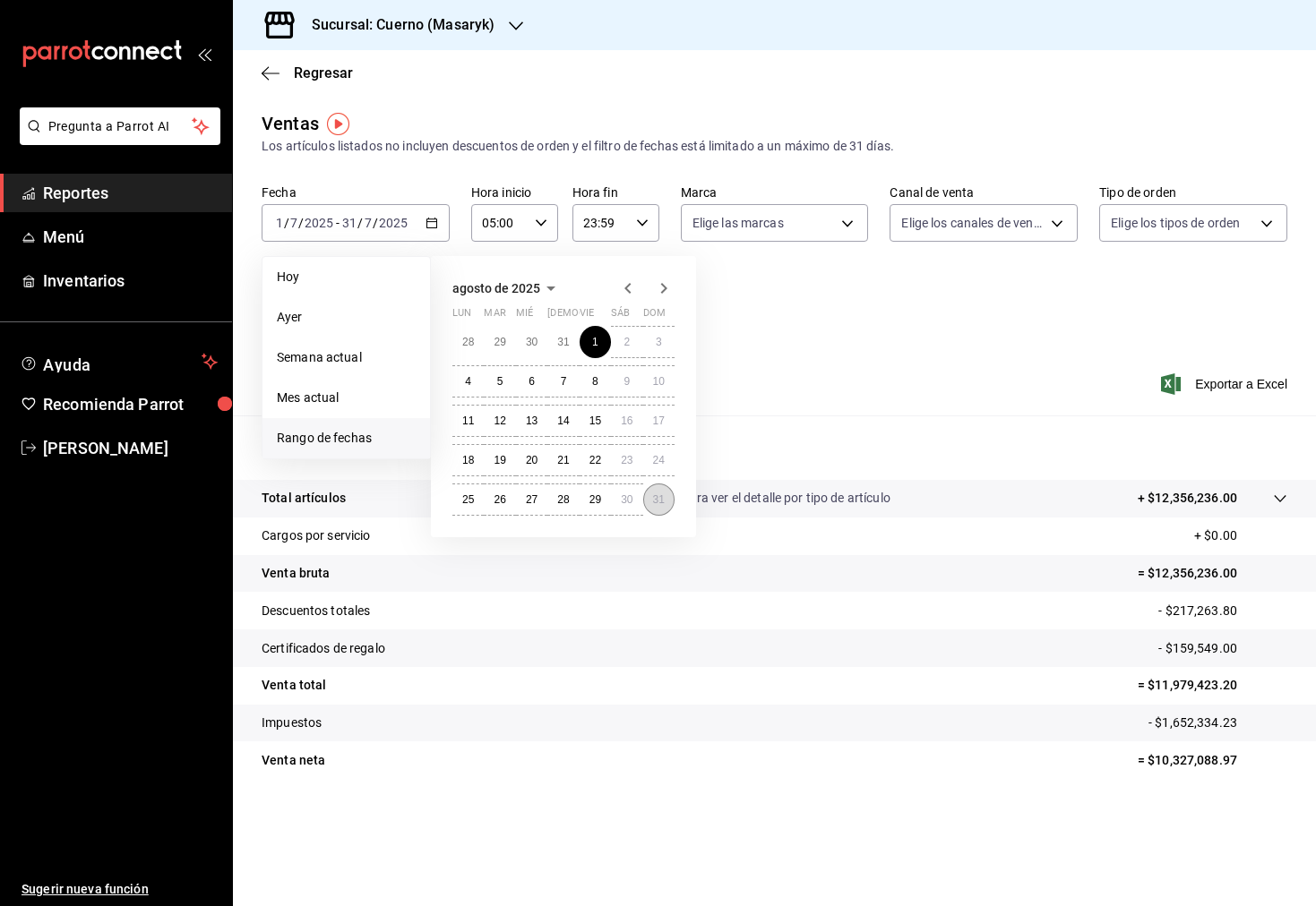
click at [657, 504] on abbr "31" at bounding box center [658, 499] width 12 height 13
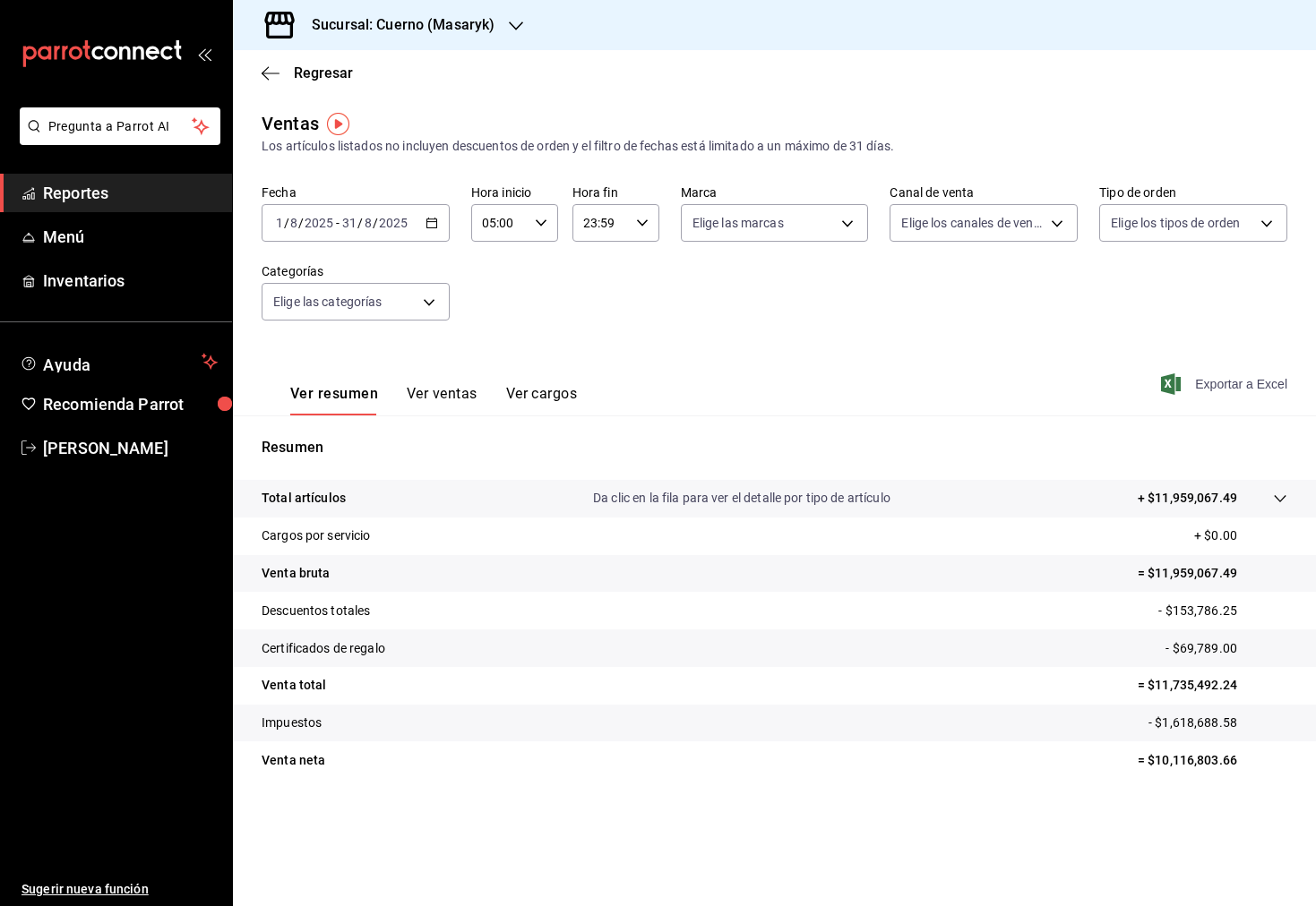
click at [1181, 378] on span "Exportar a Excel" at bounding box center [1226, 384] width 123 height 22
click at [1198, 395] on div "Ver resumen Ver ventas Ver cargos Exportar a Excel" at bounding box center [774, 378] width 1083 height 74
click at [1227, 389] on span "Exportar a Excel" at bounding box center [1226, 384] width 123 height 22
